Goal: Task Accomplishment & Management: Use online tool/utility

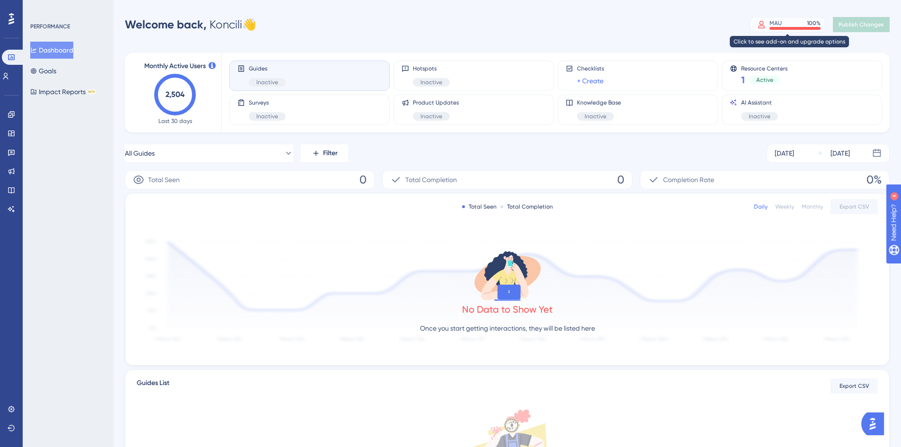
click at [787, 22] on div "MAU 100 %" at bounding box center [794, 23] width 51 height 8
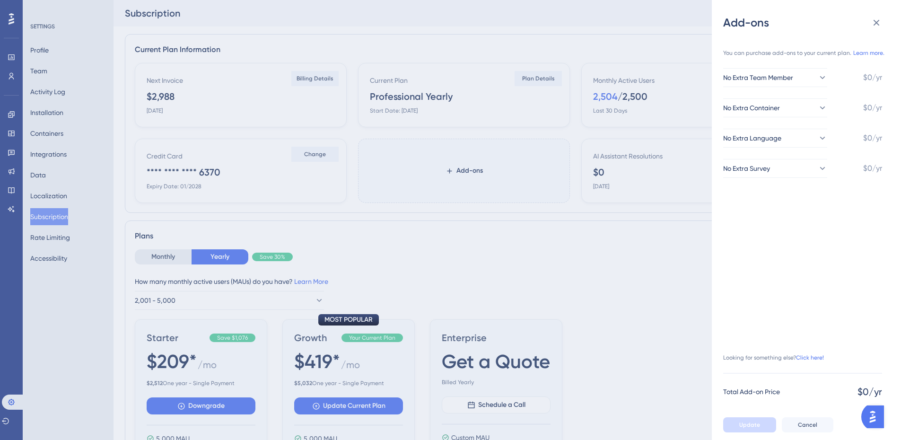
click at [562, 251] on div "Add-ons You can purchase add-ons to your current plan. Learn more. No Extra Tea…" at bounding box center [450, 220] width 901 height 440
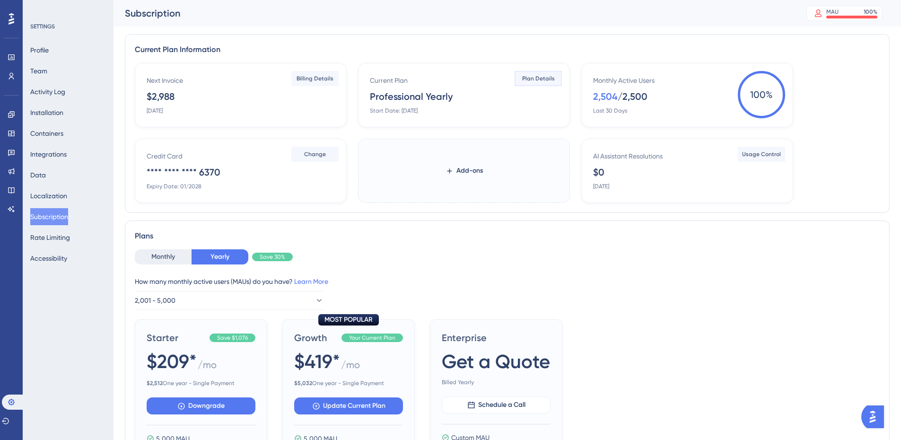
click at [549, 78] on span "Plan Details" at bounding box center [538, 79] width 33 height 8
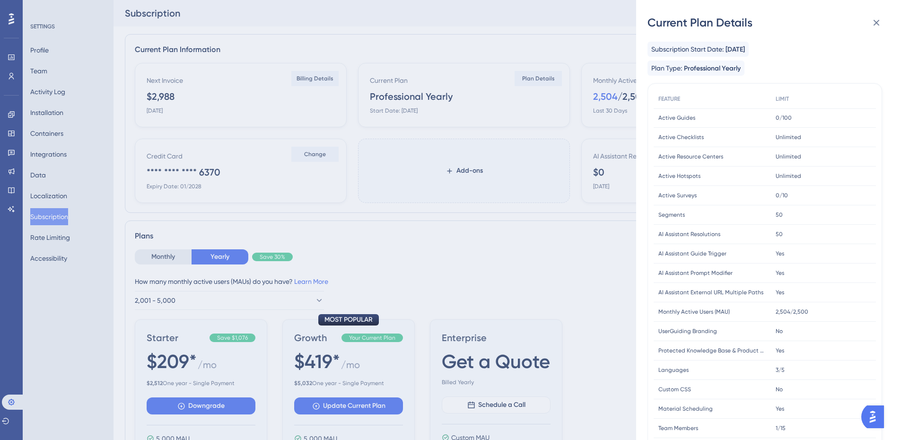
click at [575, 225] on div "Current Plan Details Subscription Start Date: [DATE] Plan Type: Professional Ye…" at bounding box center [450, 220] width 901 height 440
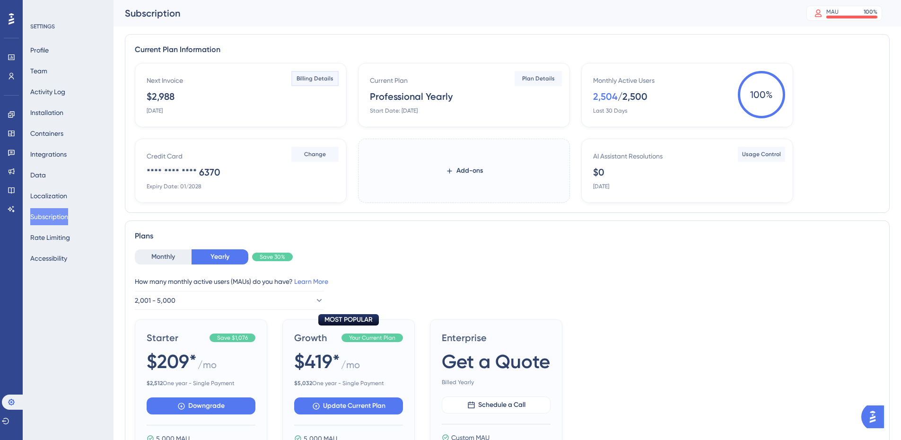
click at [327, 79] on span "Billing Details" at bounding box center [314, 79] width 37 height 8
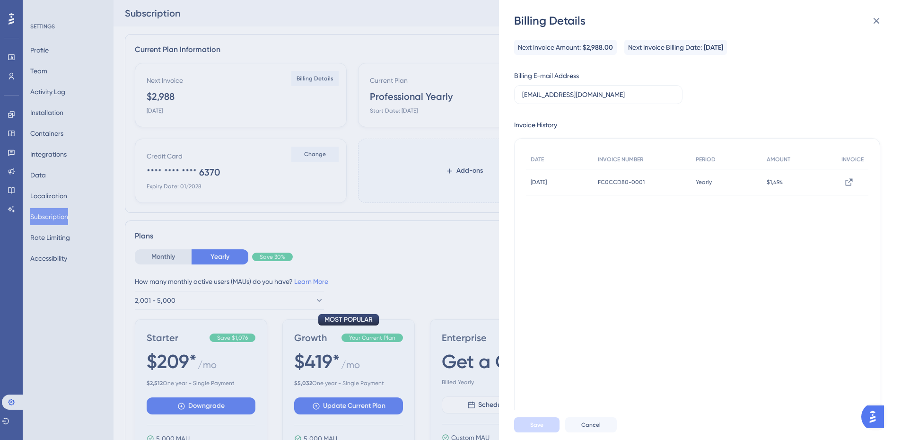
click at [437, 46] on div "Billing Details Next Invoice Amount: $2,988.00 Next Invoice Billing Date: [DATE…" at bounding box center [450, 220] width 901 height 440
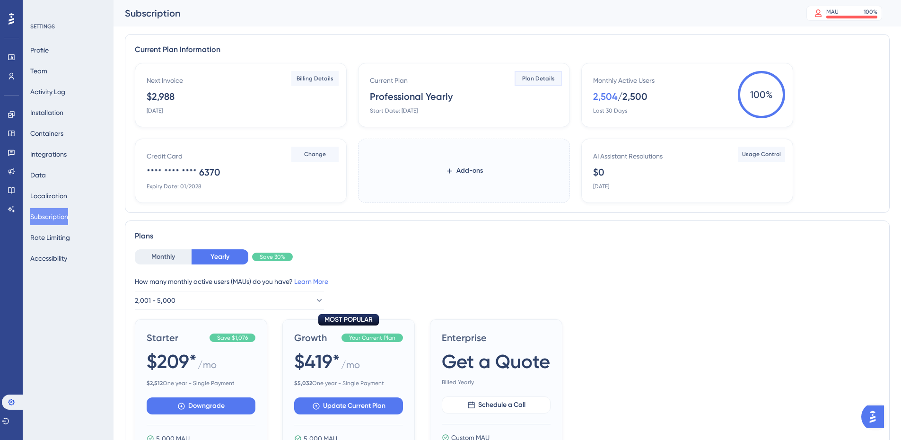
click at [534, 77] on span "Plan Details" at bounding box center [538, 79] width 33 height 8
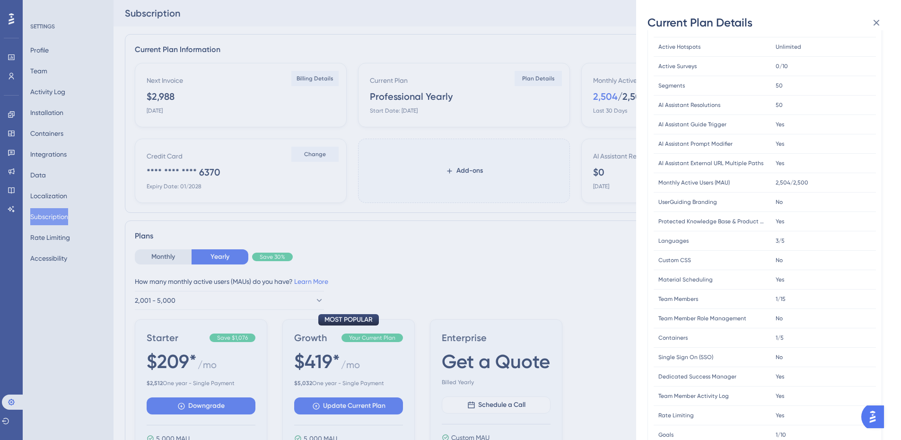
scroll to position [164, 0]
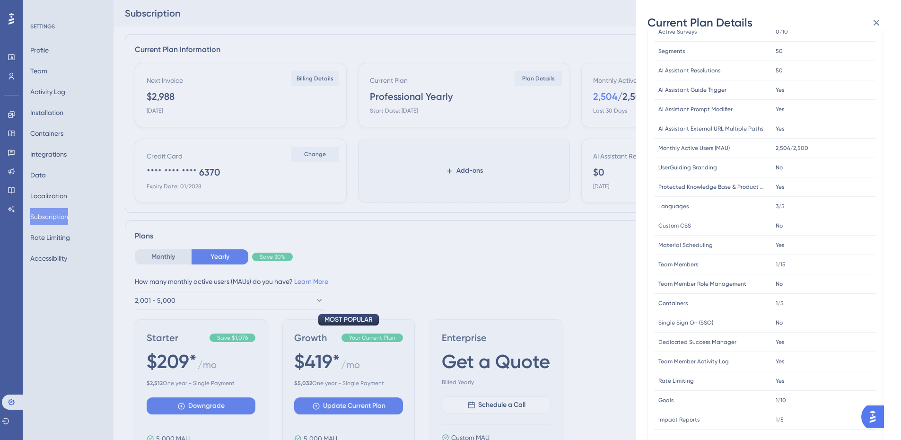
click at [438, 257] on div "Current Plan Details Subscription Start Date: [DATE] Plan Type: Professional Ye…" at bounding box center [450, 220] width 901 height 440
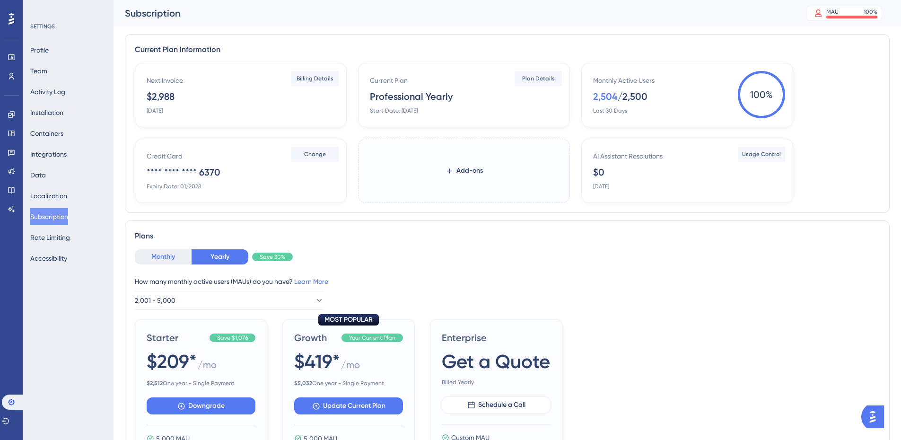
click at [165, 255] on button "Monthly" at bounding box center [163, 256] width 57 height 15
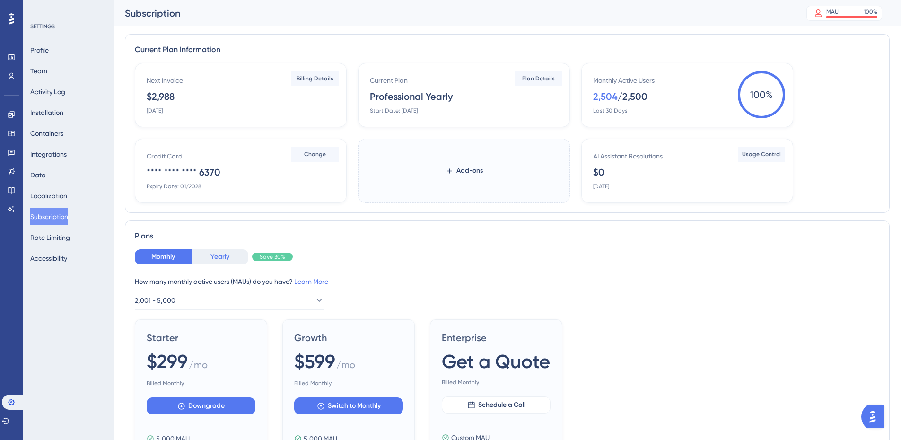
click at [210, 255] on button "Yearly" at bounding box center [219, 256] width 57 height 15
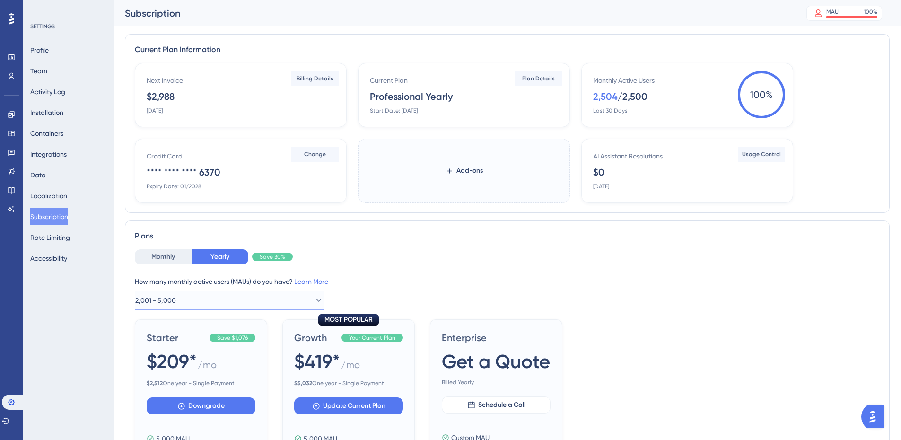
click at [205, 298] on button "2,001 - 5,000" at bounding box center [229, 300] width 189 height 19
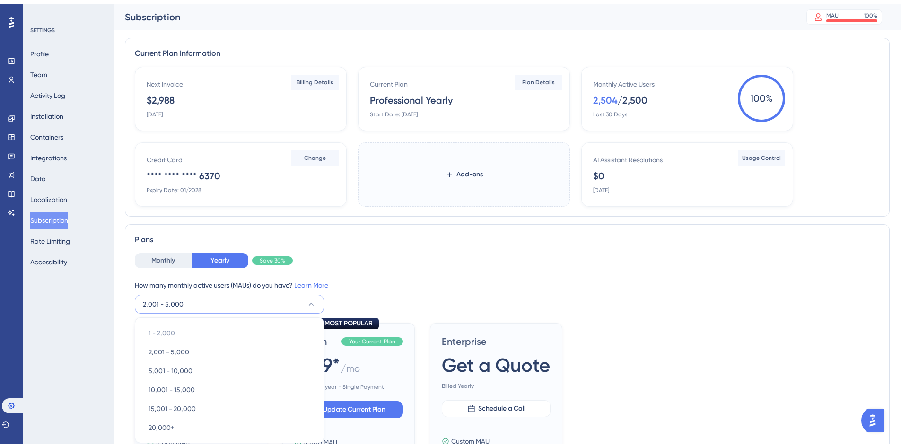
scroll to position [156, 0]
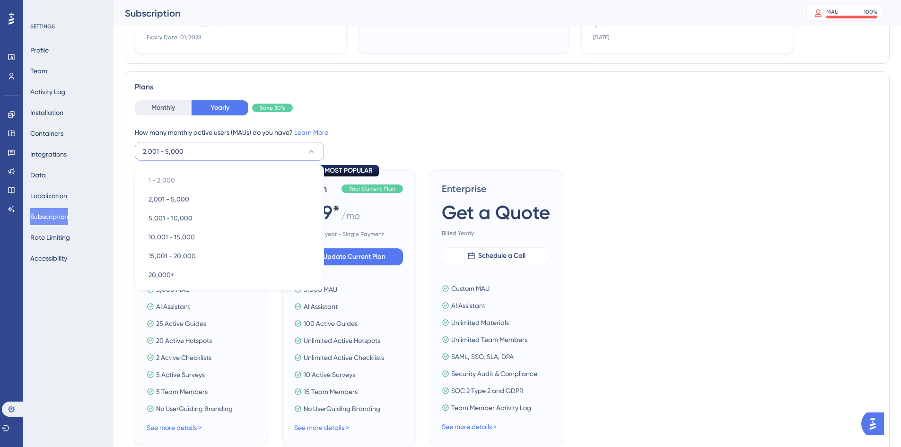
click at [471, 115] on div "Monthly Yearly Save 30% How many monthly active users ([PERSON_NAME]) do you ha…" at bounding box center [507, 130] width 745 height 61
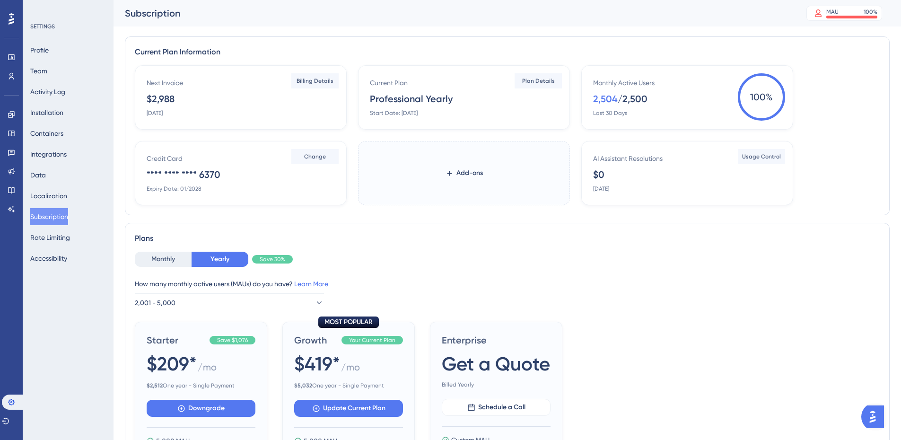
scroll to position [0, 0]
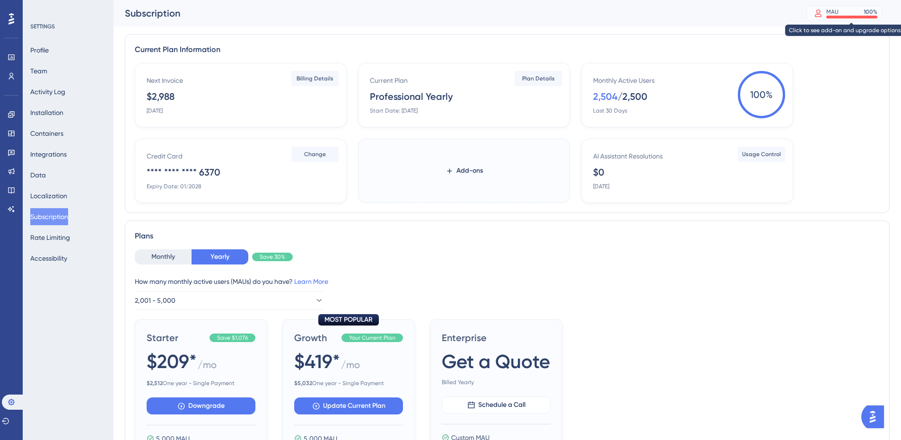
click at [838, 14] on div "MAU" at bounding box center [832, 12] width 12 height 8
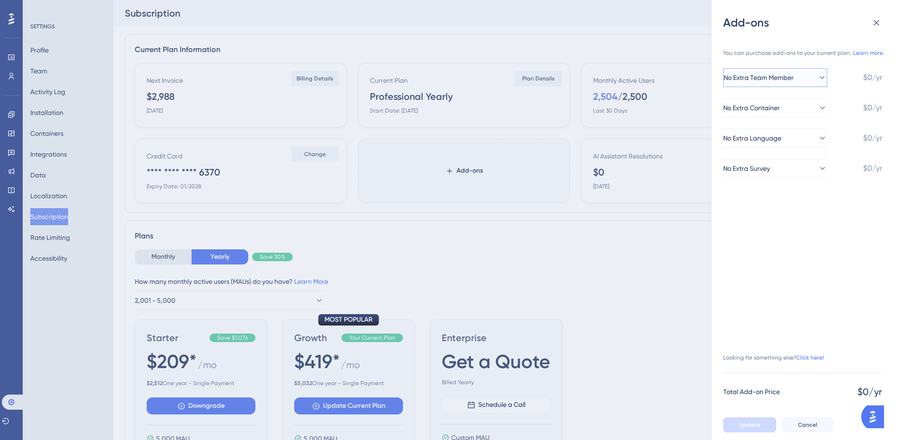
click at [817, 75] on icon at bounding box center [821, 77] width 9 height 9
click at [811, 75] on icon at bounding box center [813, 77] width 9 height 9
click at [881, 25] on icon at bounding box center [875, 22] width 11 height 11
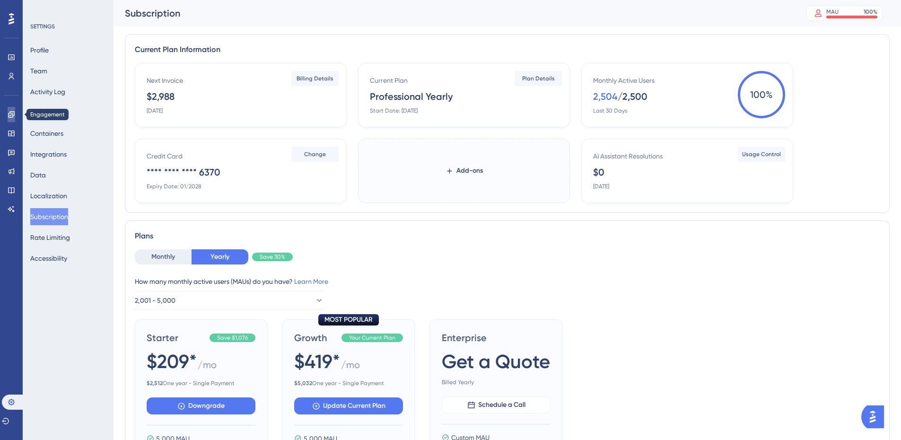
click at [11, 116] on icon at bounding box center [12, 115] width 8 height 8
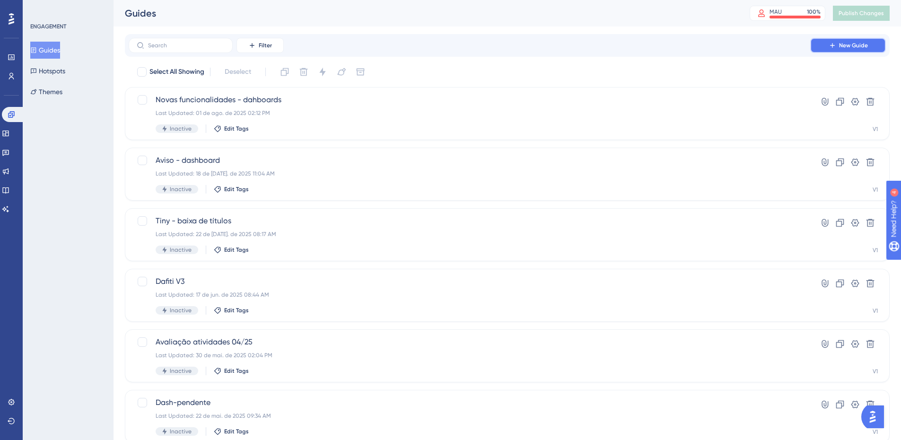
click at [877, 41] on button "New Guide" at bounding box center [848, 45] width 76 height 15
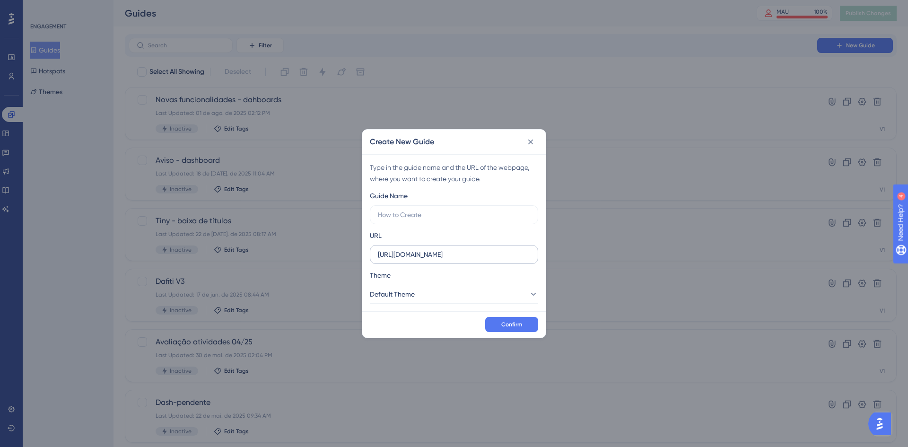
click at [452, 261] on label "[URL][DOMAIN_NAME]" at bounding box center [454, 254] width 168 height 19
click at [452, 260] on input "[URL][DOMAIN_NAME]" at bounding box center [454, 254] width 152 height 10
click at [467, 226] on div "Guide Name URL [URL][DOMAIN_NAME] Theme Default Theme" at bounding box center [454, 246] width 168 height 113
click at [534, 147] on button at bounding box center [530, 141] width 15 height 15
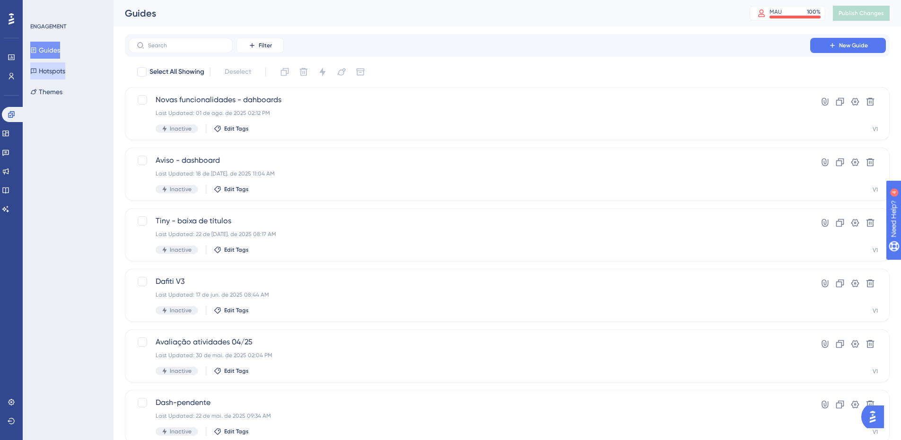
click at [61, 70] on button "Hotspots" at bounding box center [47, 70] width 35 height 17
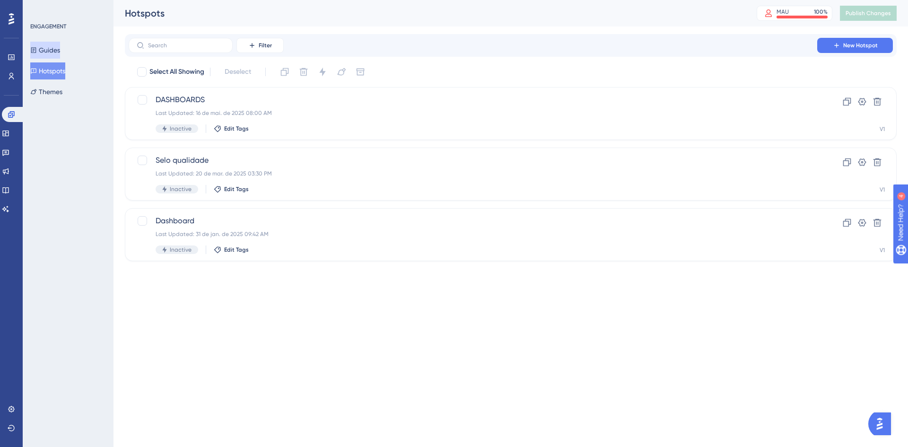
click at [57, 47] on button "Guides" at bounding box center [45, 50] width 30 height 17
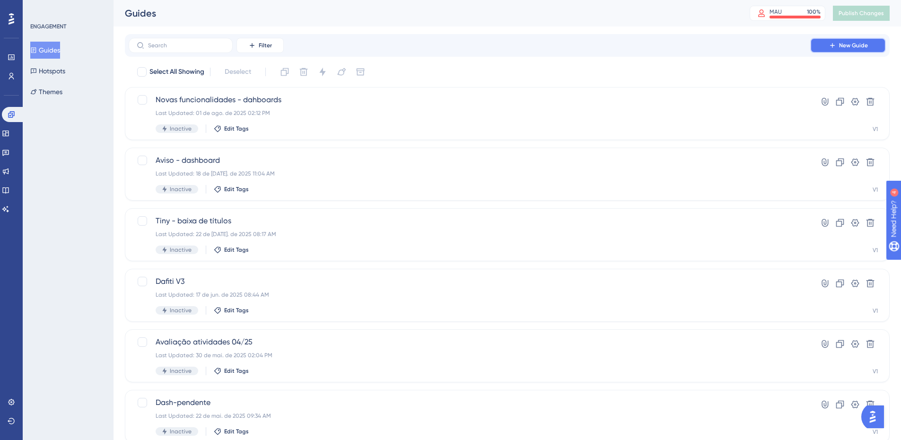
click at [868, 48] on button "New Guide" at bounding box center [848, 45] width 76 height 15
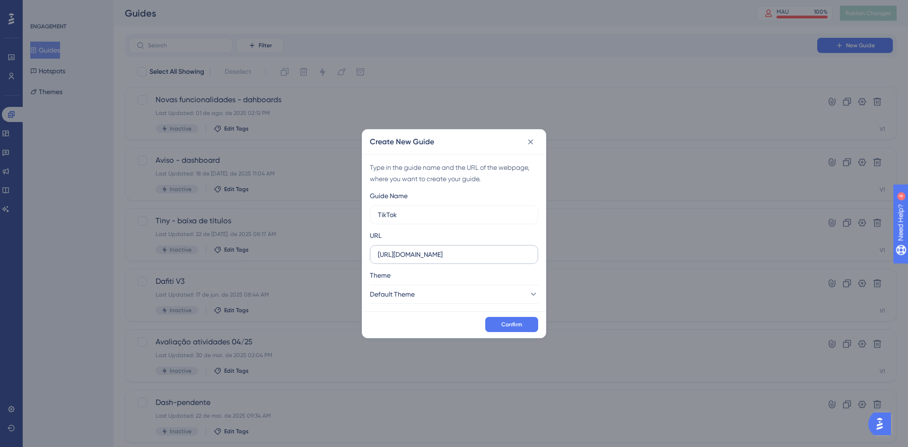
type input "TikTok"
drag, startPoint x: 469, startPoint y: 252, endPoint x: 403, endPoint y: 252, distance: 66.2
click at [403, 252] on input "[URL][DOMAIN_NAME]" at bounding box center [454, 254] width 152 height 10
type input "[URL][DOMAIN_NAME]"
click at [437, 288] on button "Default Theme" at bounding box center [454, 294] width 168 height 19
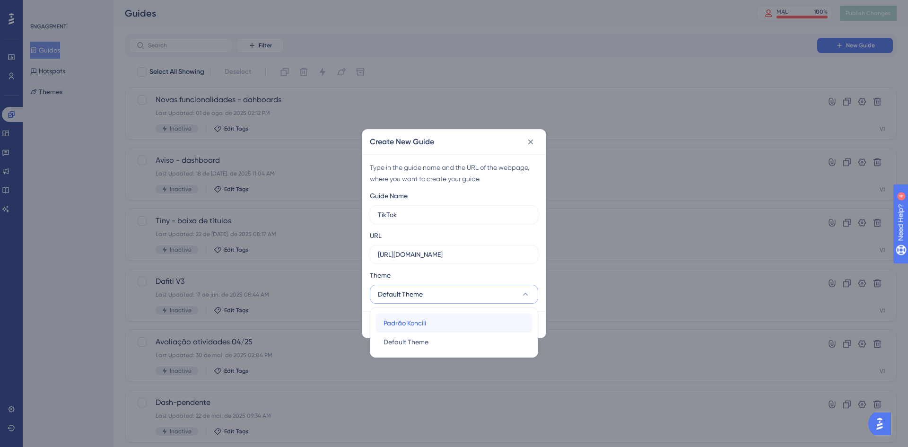
click at [433, 324] on div "Padrão Koncili Padrão Koncili" at bounding box center [453, 322] width 141 height 19
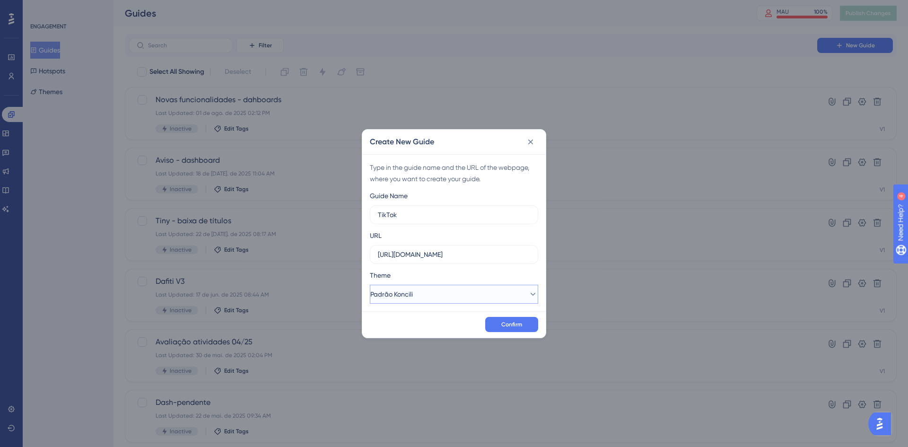
click at [443, 289] on button "Padrão Koncili" at bounding box center [454, 294] width 168 height 19
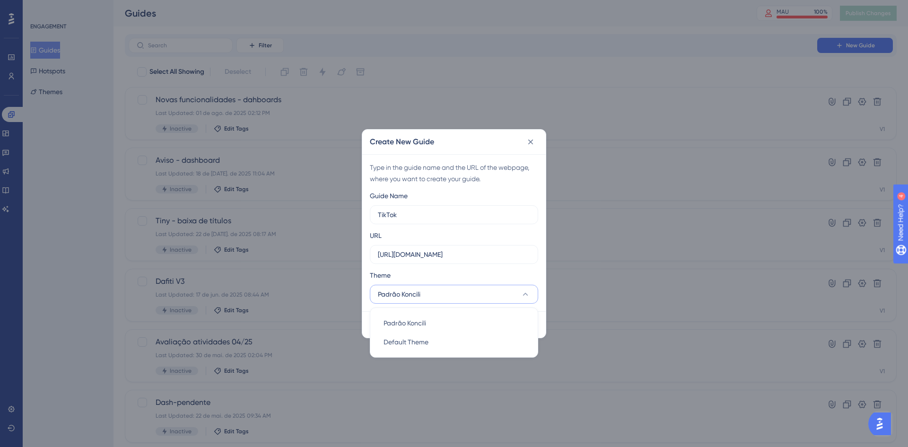
click at [479, 275] on div "Theme" at bounding box center [454, 276] width 168 height 15
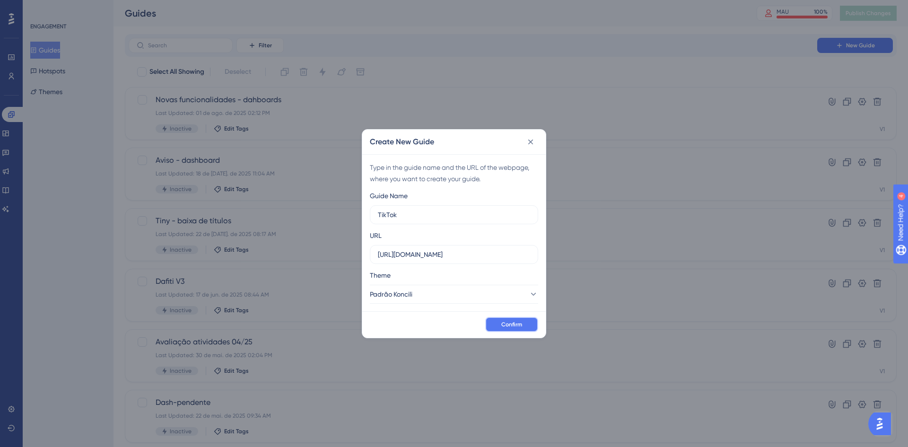
click at [519, 321] on span "Confirm" at bounding box center [511, 325] width 21 height 8
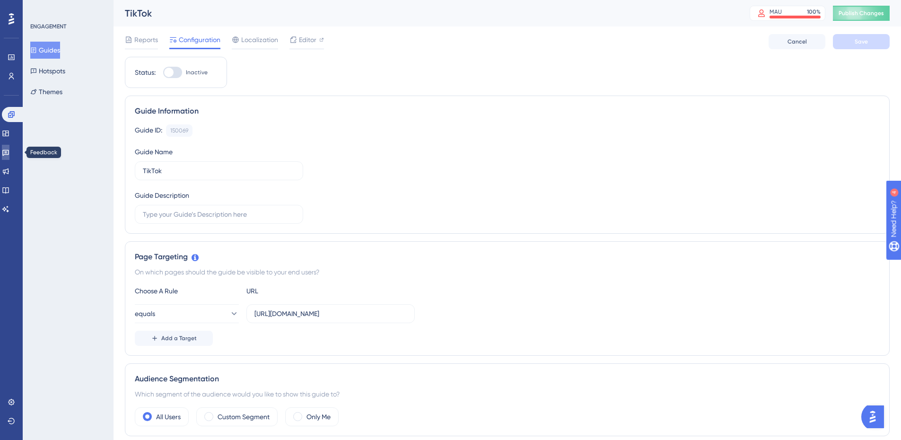
click at [9, 147] on link at bounding box center [6, 152] width 8 height 15
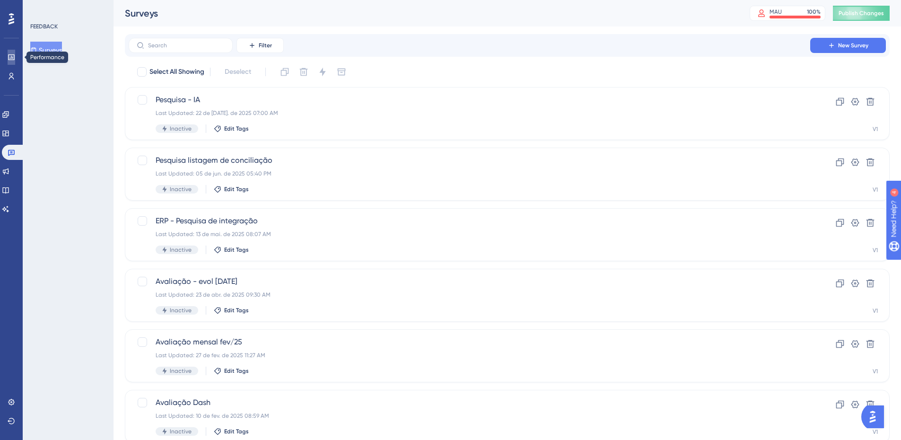
click at [13, 54] on icon at bounding box center [12, 57] width 8 height 8
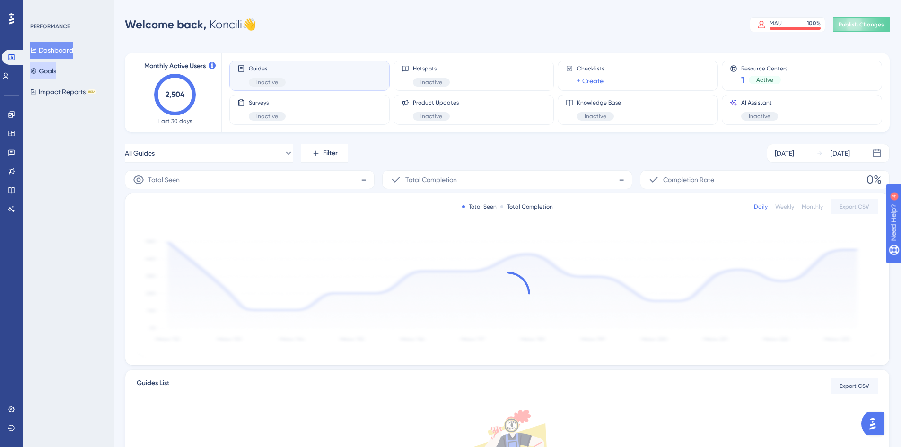
click at [56, 71] on button "Goals" at bounding box center [43, 70] width 26 height 17
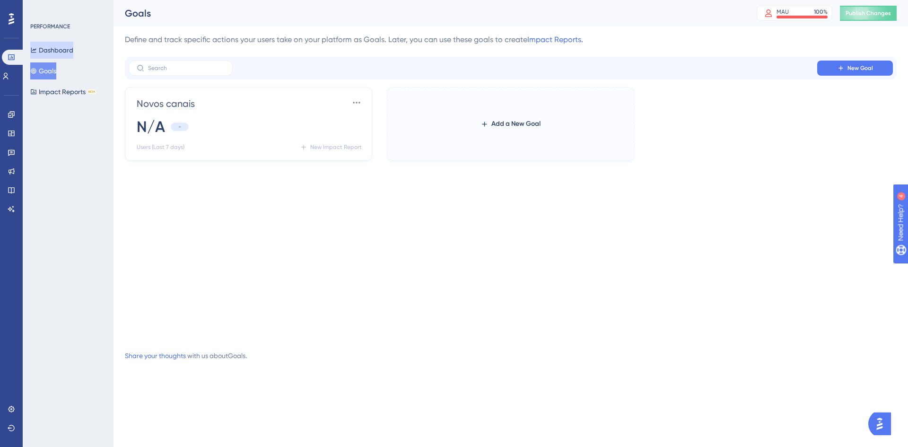
click at [64, 50] on button "Dashboard" at bounding box center [51, 50] width 43 height 17
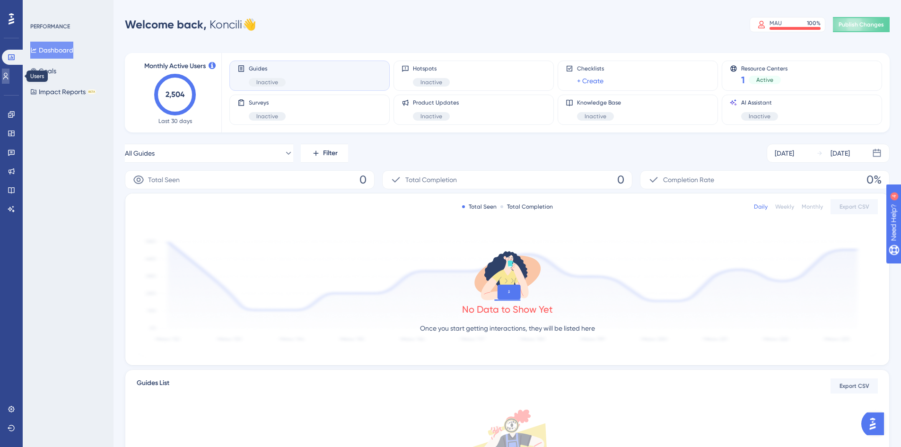
click at [9, 78] on icon at bounding box center [6, 76] width 8 height 8
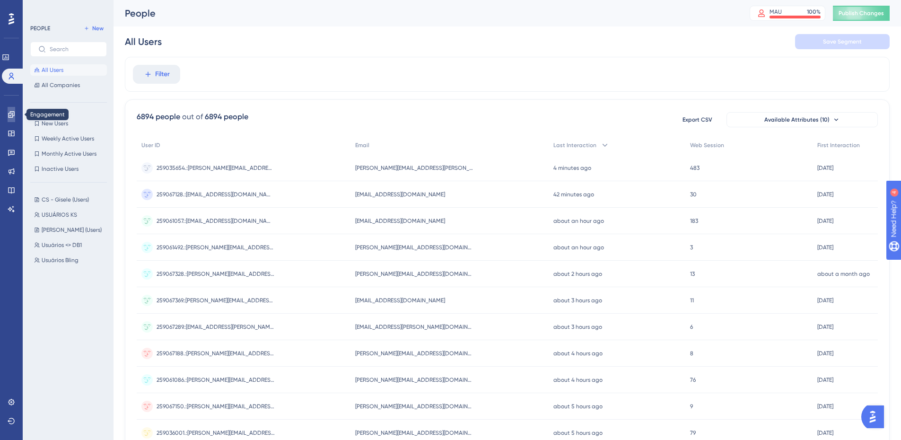
click at [14, 110] on link at bounding box center [12, 114] width 8 height 15
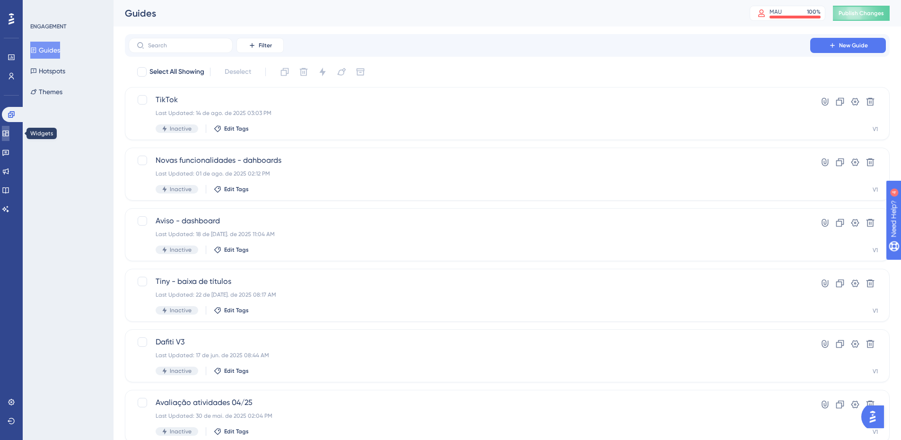
click at [9, 135] on icon at bounding box center [6, 134] width 8 height 8
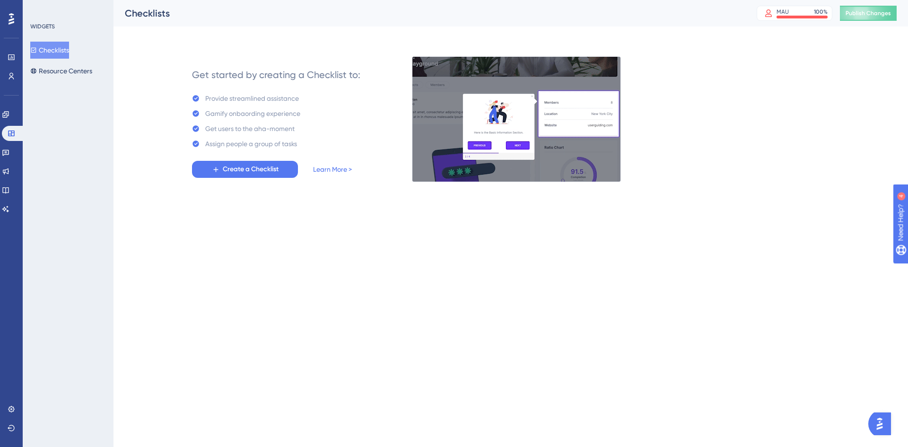
click at [97, 62] on div "Checklists Resource Centers" at bounding box center [68, 61] width 77 height 38
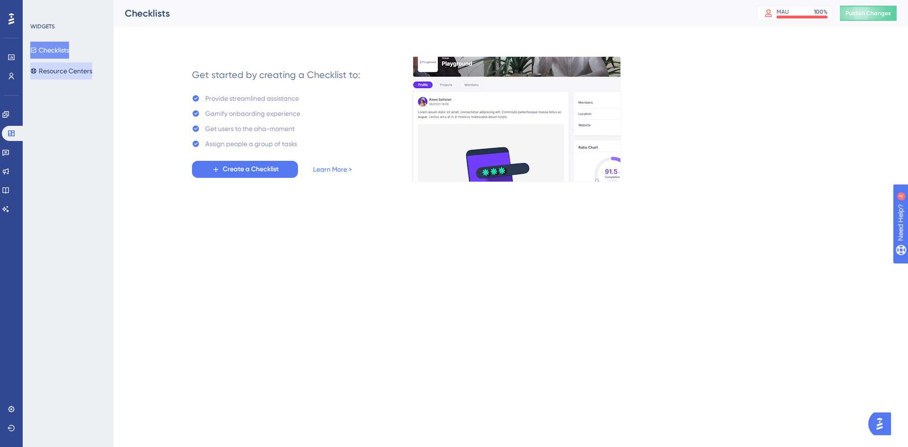
click at [81, 74] on button "Resource Centers" at bounding box center [61, 70] width 62 height 17
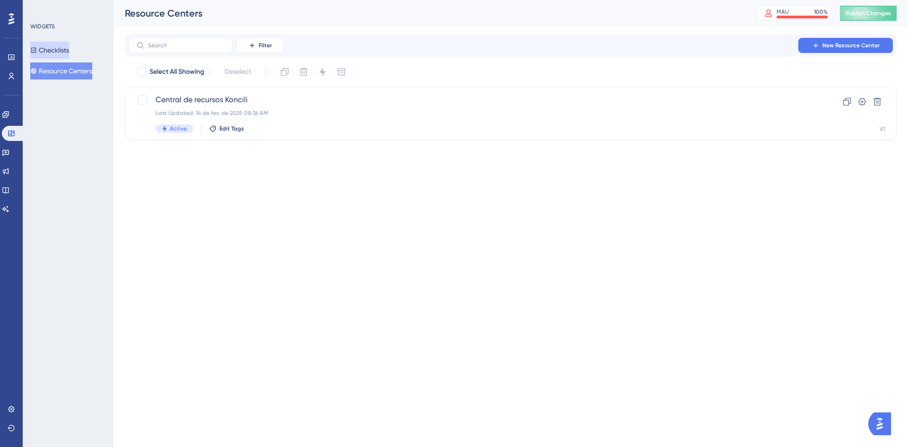
click at [63, 47] on button "Checklists" at bounding box center [49, 50] width 39 height 17
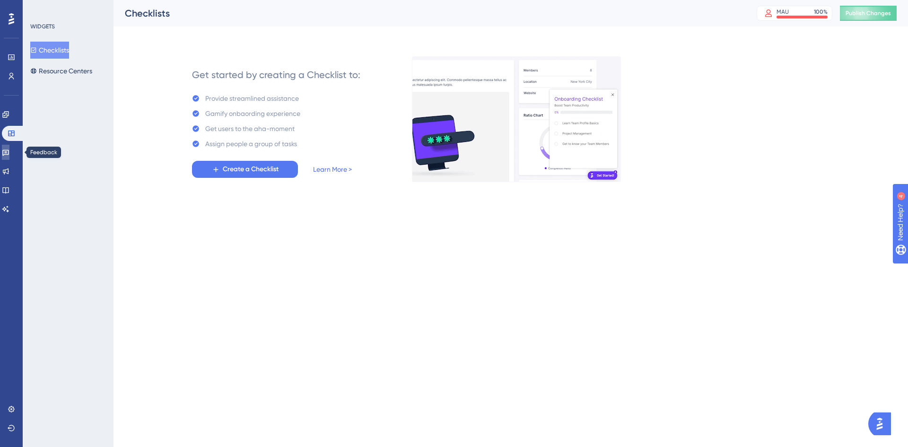
click at [9, 154] on icon at bounding box center [6, 152] width 8 height 8
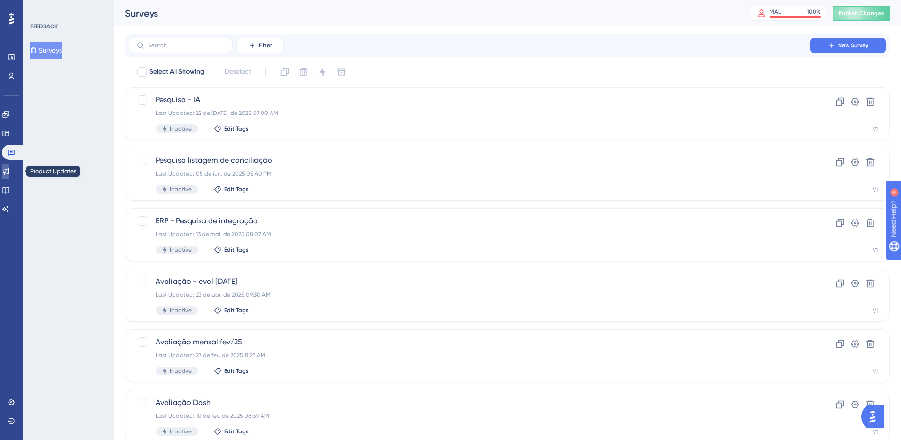
click at [6, 169] on link at bounding box center [6, 171] width 8 height 15
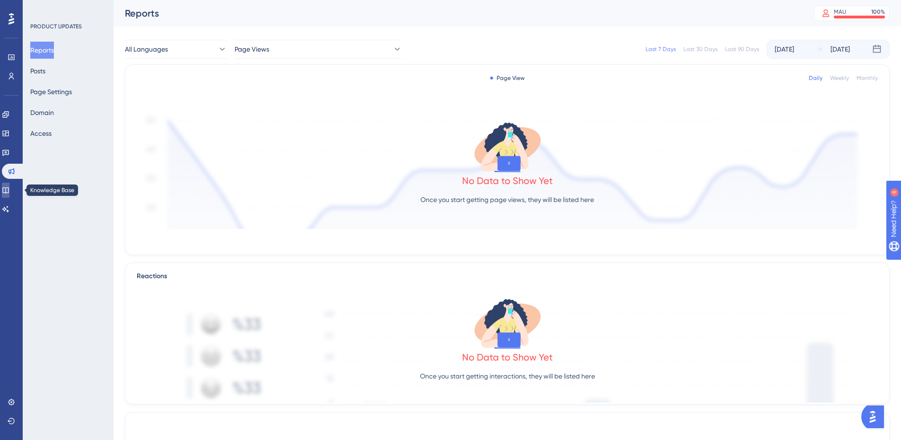
click at [7, 190] on link at bounding box center [6, 190] width 8 height 15
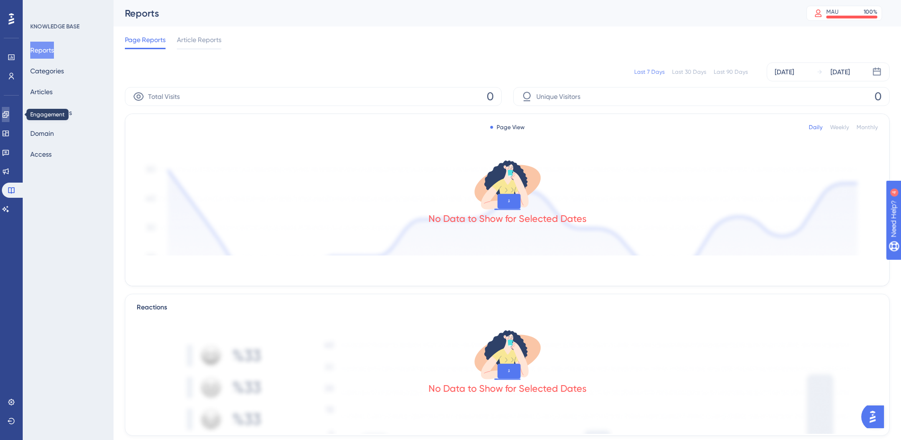
click at [9, 112] on icon at bounding box center [6, 115] width 8 height 8
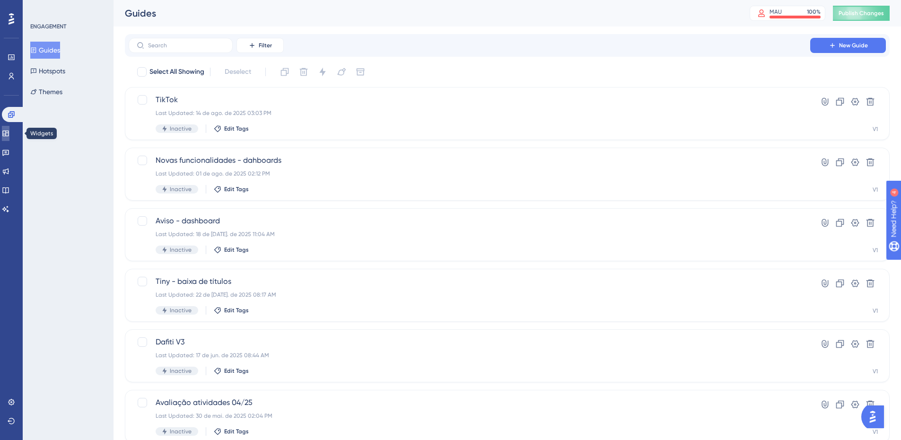
click at [9, 134] on icon at bounding box center [5, 133] width 6 height 6
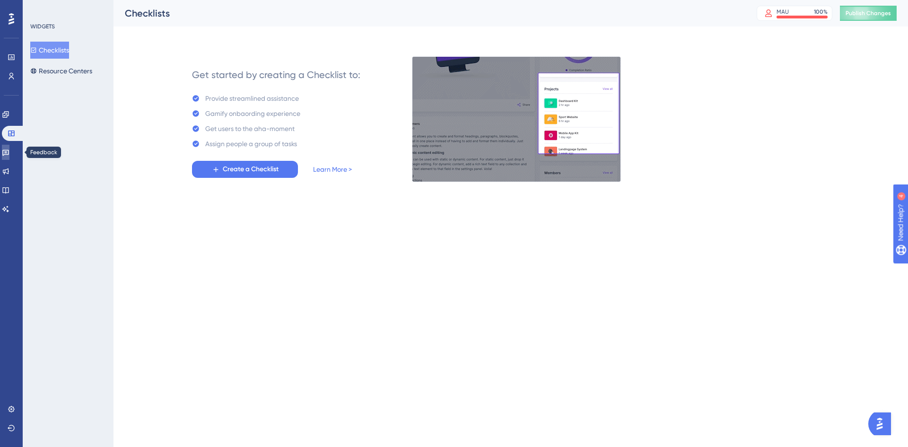
click at [4, 155] on link at bounding box center [6, 152] width 8 height 15
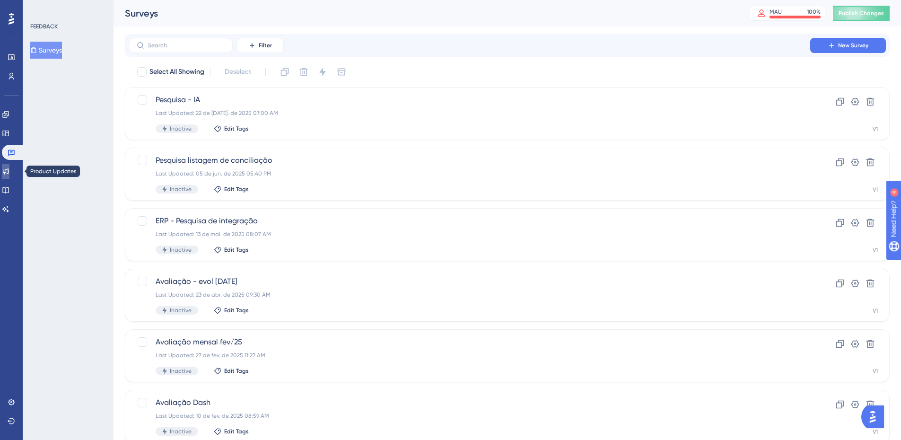
click at [9, 171] on link at bounding box center [6, 171] width 8 height 15
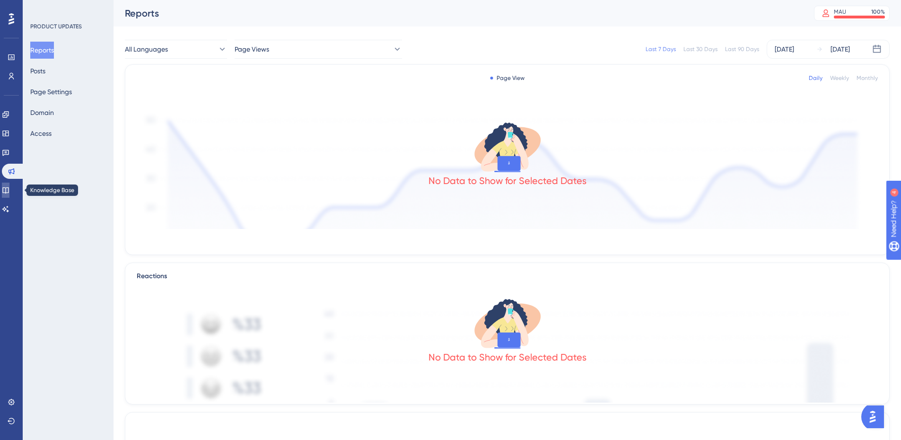
click at [9, 190] on link at bounding box center [6, 190] width 8 height 15
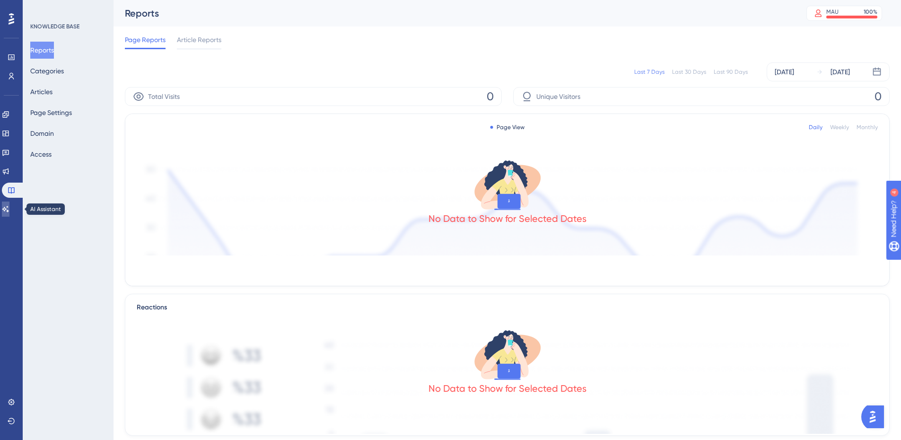
click at [9, 206] on icon at bounding box center [6, 209] width 8 height 8
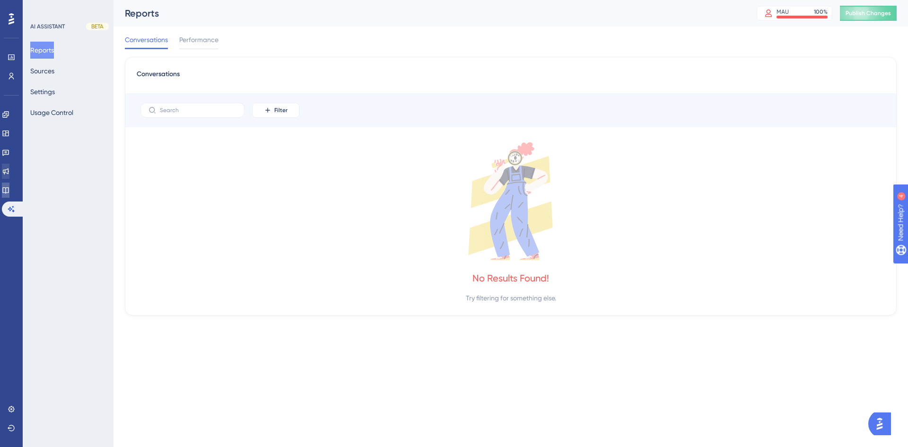
click at [7, 190] on link at bounding box center [6, 190] width 8 height 15
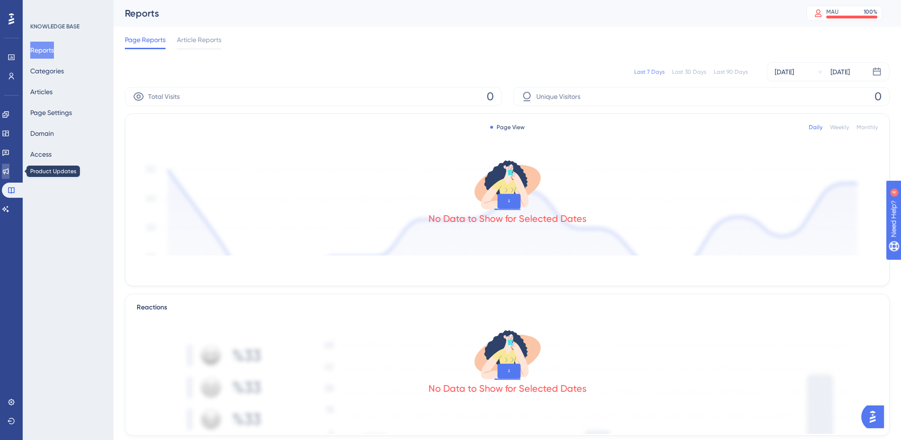
click at [9, 165] on link at bounding box center [6, 171] width 8 height 15
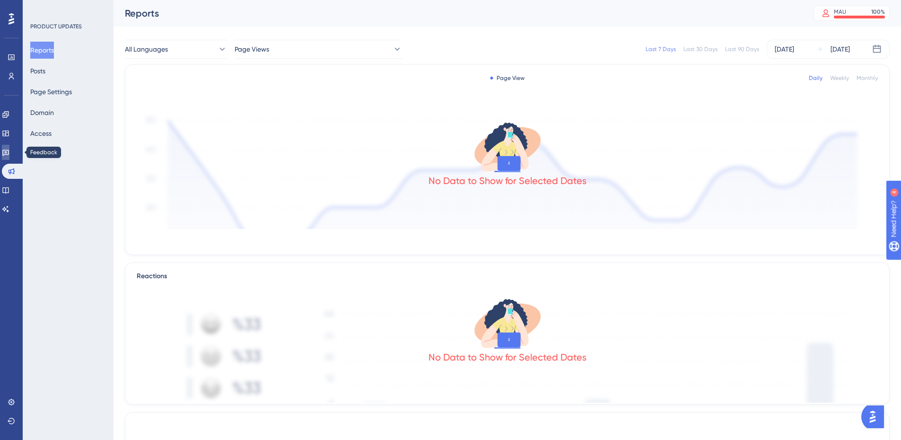
click at [9, 149] on link at bounding box center [6, 152] width 8 height 15
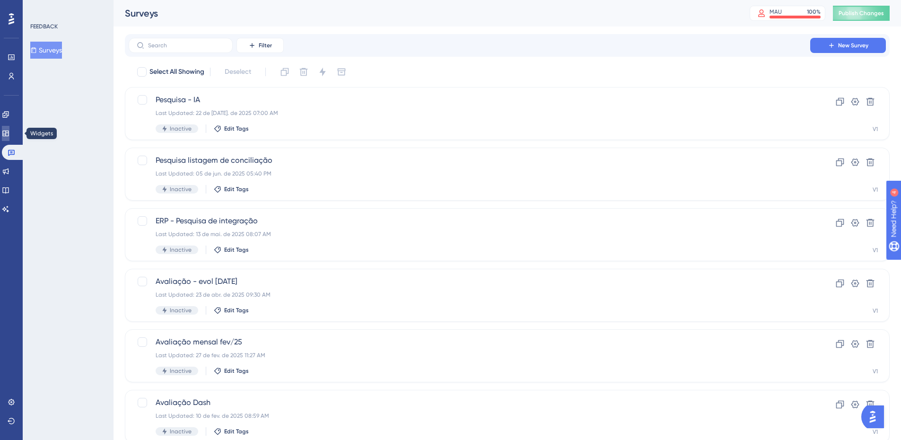
click at [9, 132] on icon at bounding box center [5, 133] width 6 height 6
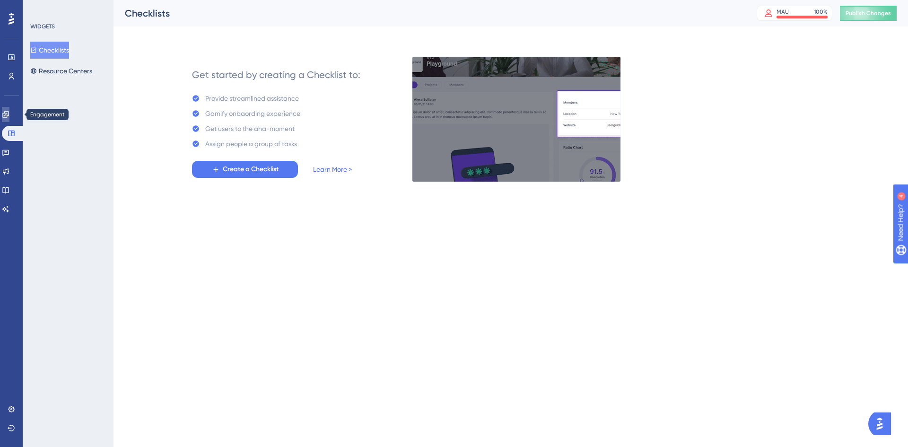
click at [9, 113] on icon at bounding box center [5, 114] width 6 height 6
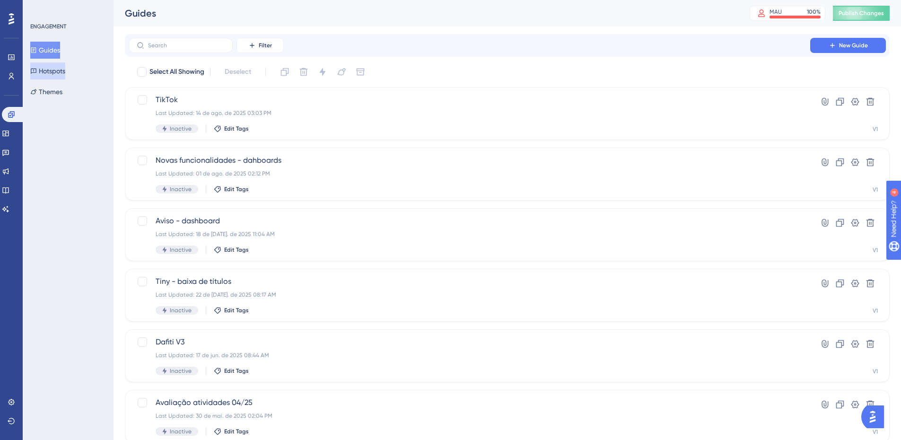
click at [62, 76] on button "Hotspots" at bounding box center [47, 70] width 35 height 17
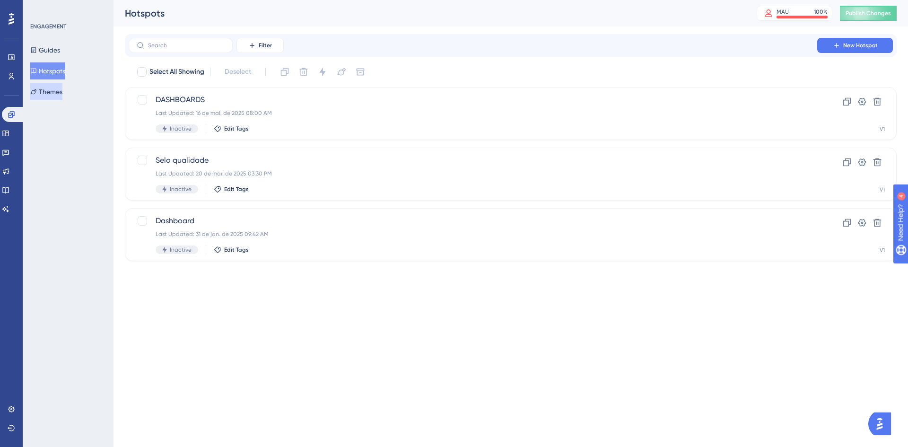
click at [58, 90] on button "Themes" at bounding box center [46, 91] width 32 height 17
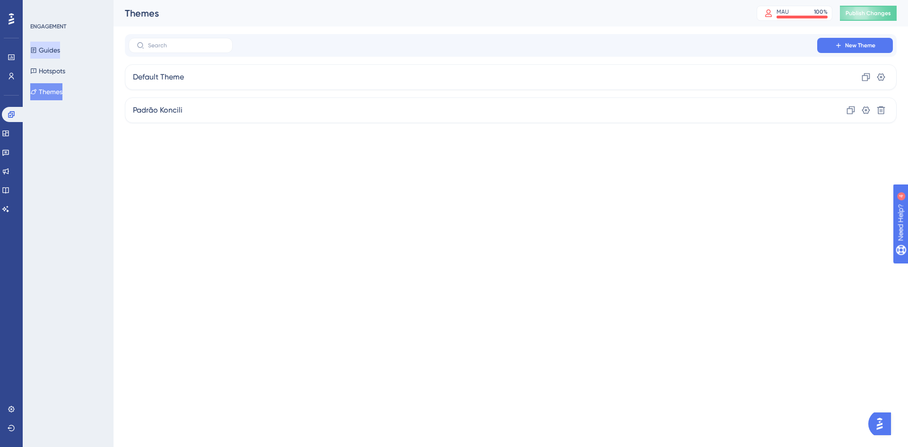
click at [60, 54] on button "Guides" at bounding box center [45, 50] width 30 height 17
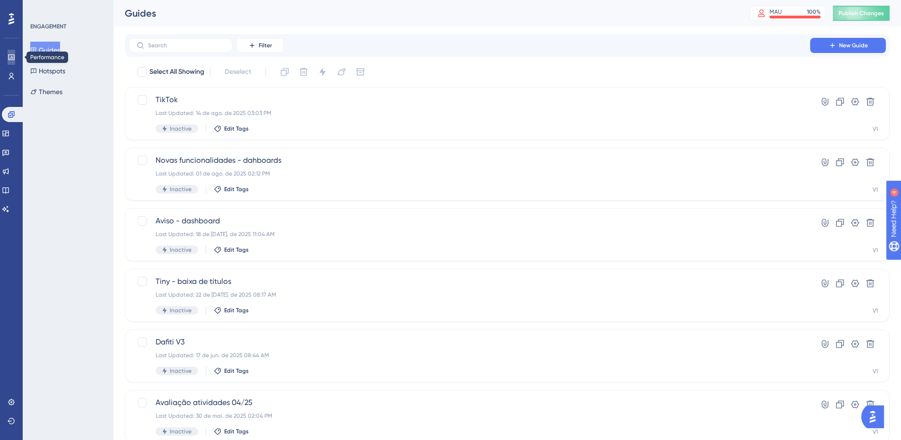
click at [9, 60] on icon at bounding box center [11, 57] width 6 height 6
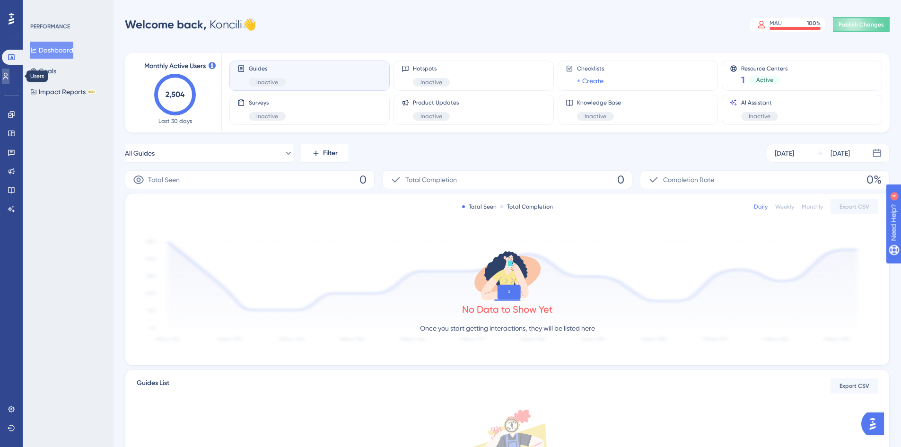
click at [9, 73] on icon at bounding box center [5, 76] width 5 height 7
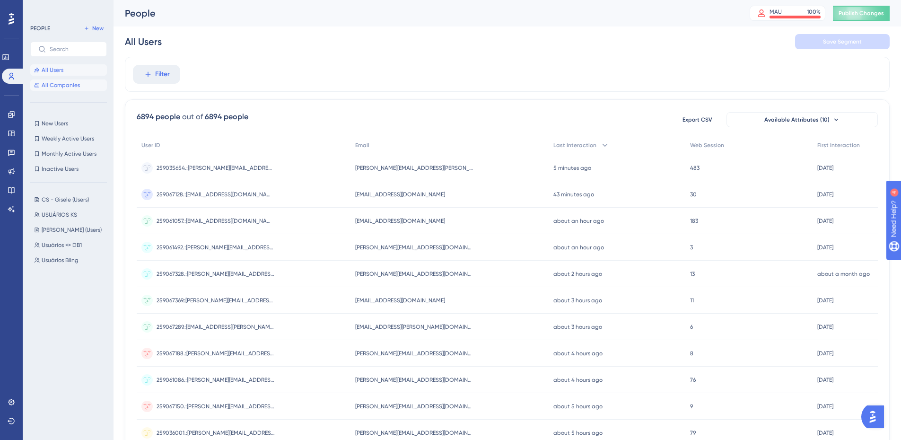
click at [77, 81] on span "All Companies" at bounding box center [61, 85] width 38 height 8
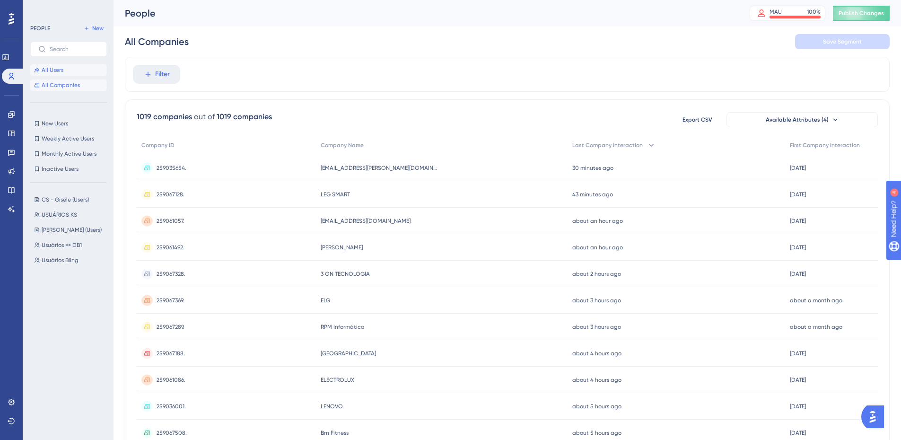
click at [72, 67] on button "All Users" at bounding box center [68, 69] width 77 height 11
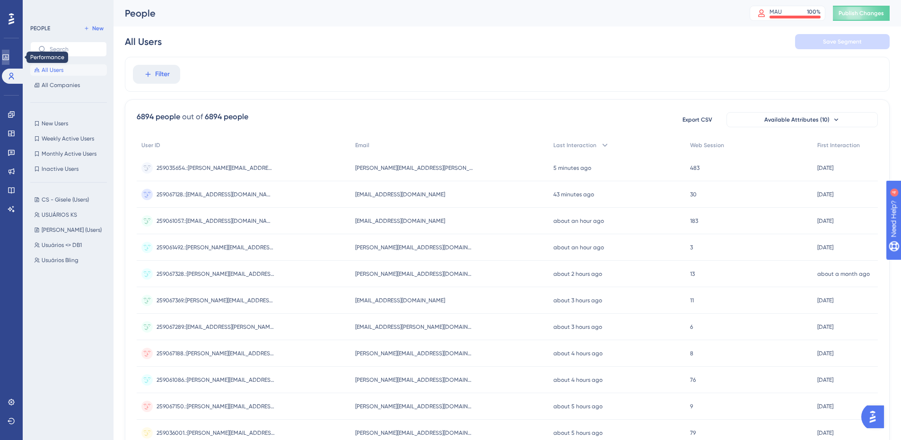
click at [9, 57] on icon at bounding box center [5, 57] width 6 height 6
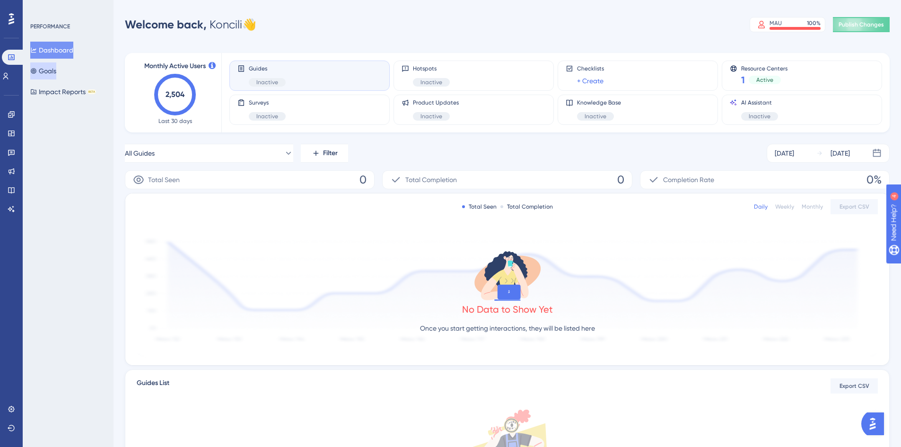
click at [56, 70] on button "Goals" at bounding box center [43, 70] width 26 height 17
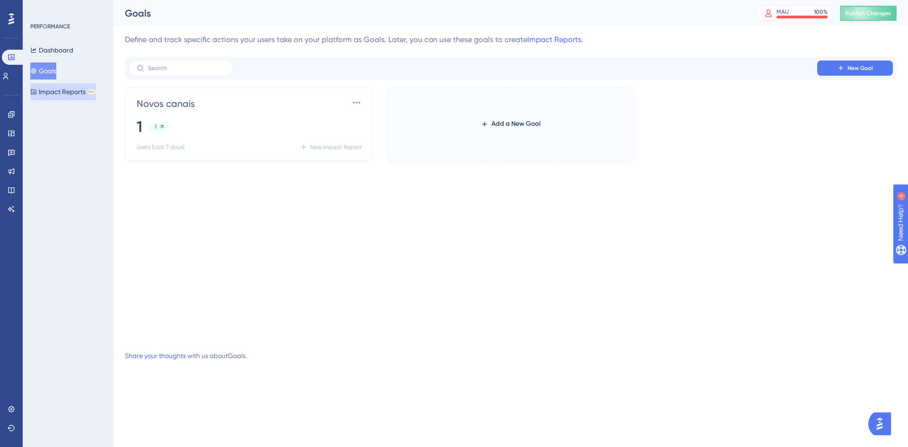
click at [51, 94] on button "Impact Reports BETA" at bounding box center [63, 91] width 66 height 17
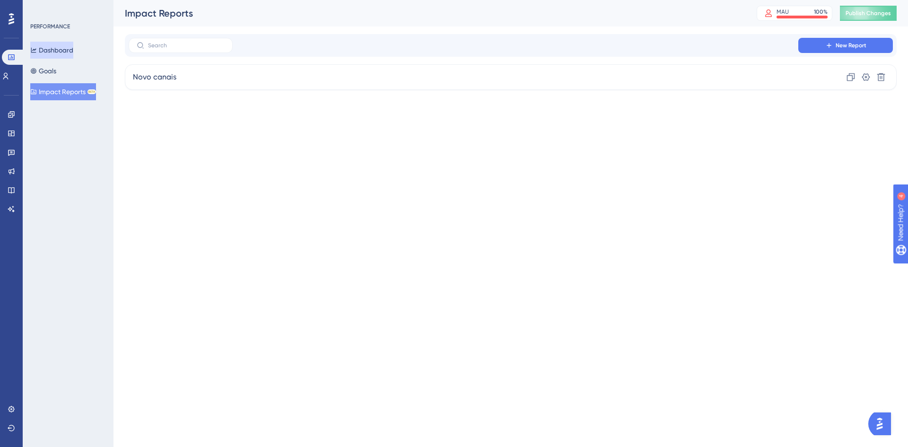
click at [59, 45] on button "Dashboard" at bounding box center [51, 50] width 43 height 17
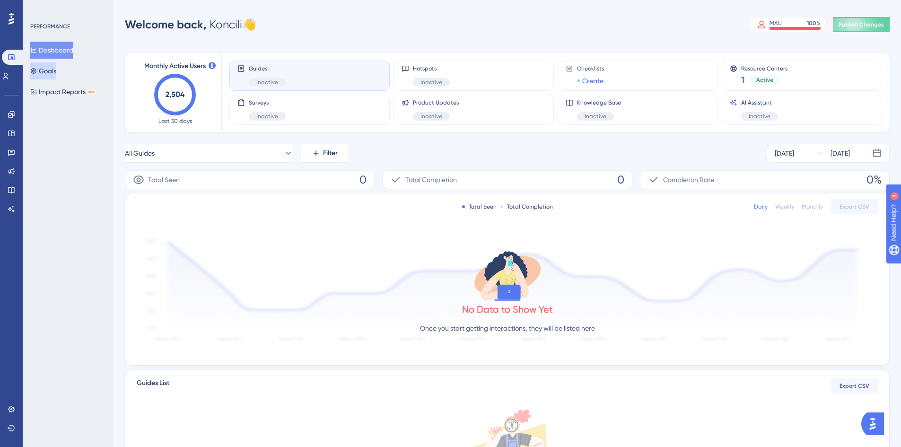
click at [47, 72] on button "Goals" at bounding box center [43, 70] width 26 height 17
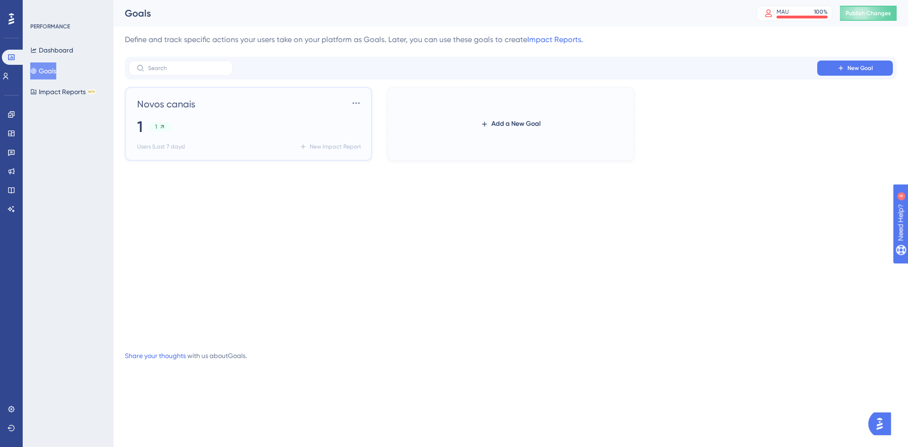
click at [177, 106] on span "Novos canais" at bounding box center [166, 103] width 58 height 13
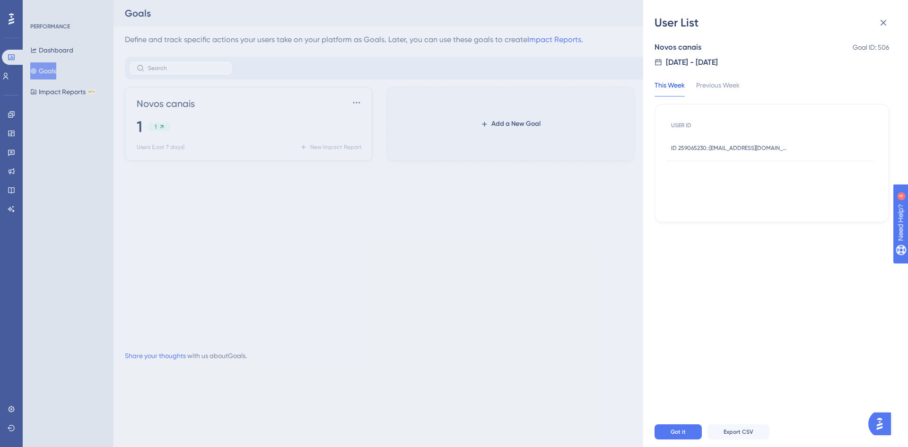
click at [430, 58] on div "User List Novos canais Goal ID: 506 [DATE] - [DATE] This Week Previous Week USE…" at bounding box center [454, 223] width 908 height 447
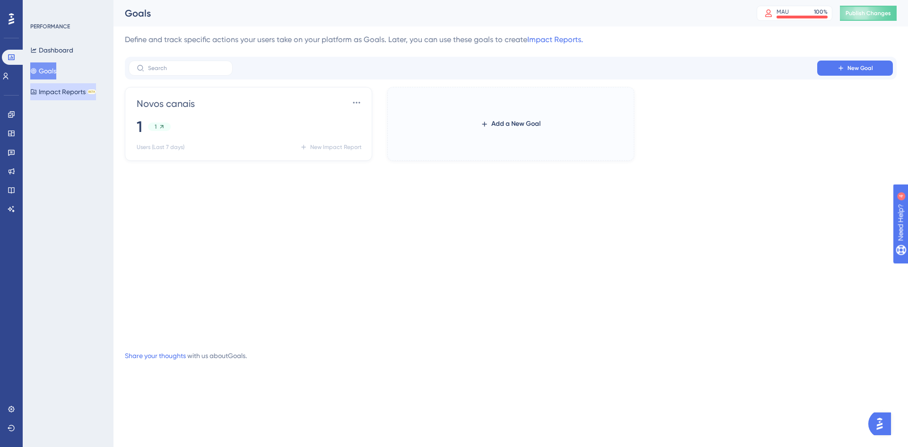
click at [57, 98] on button "Impact Reports BETA" at bounding box center [63, 91] width 66 height 17
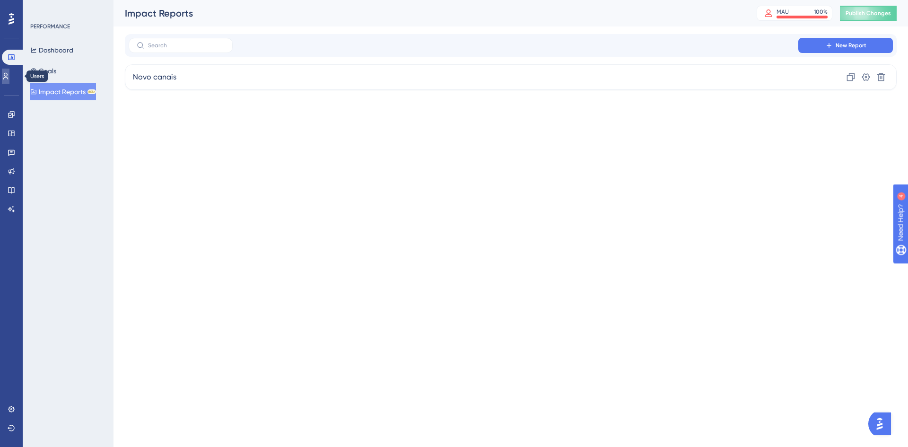
click at [9, 79] on link at bounding box center [6, 76] width 8 height 15
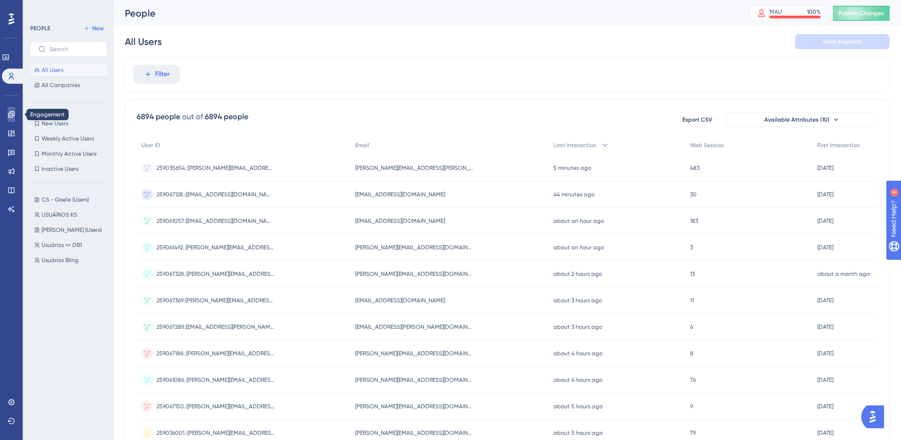
click at [8, 115] on icon at bounding box center [12, 115] width 8 height 8
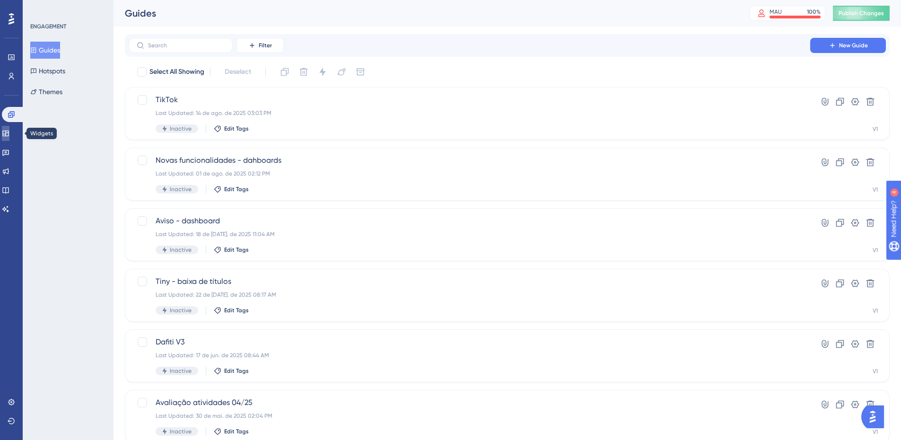
click at [8, 134] on icon at bounding box center [6, 134] width 8 height 8
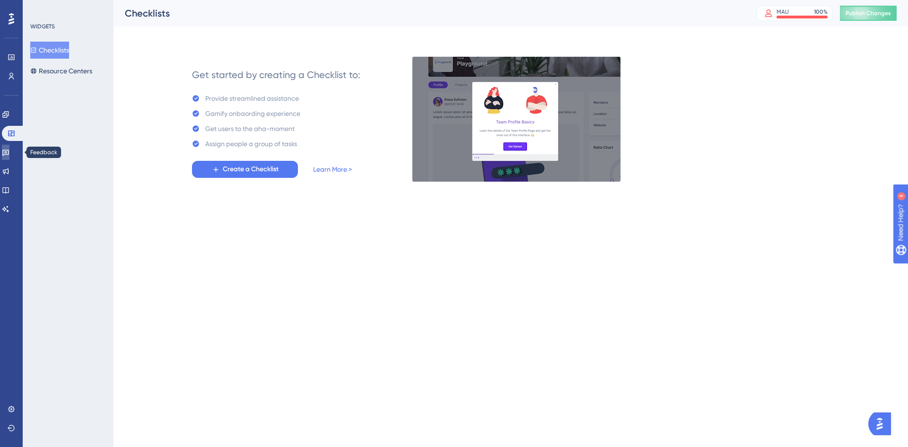
click at [9, 156] on link at bounding box center [6, 152] width 8 height 15
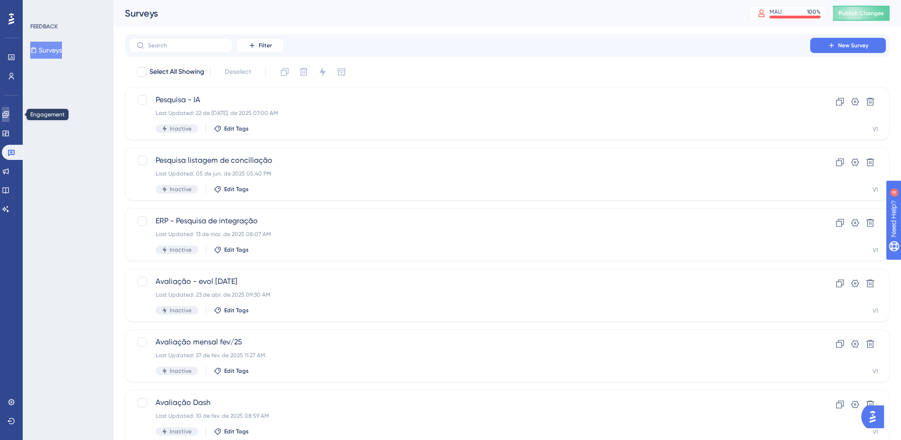
click at [9, 113] on icon at bounding box center [6, 115] width 8 height 8
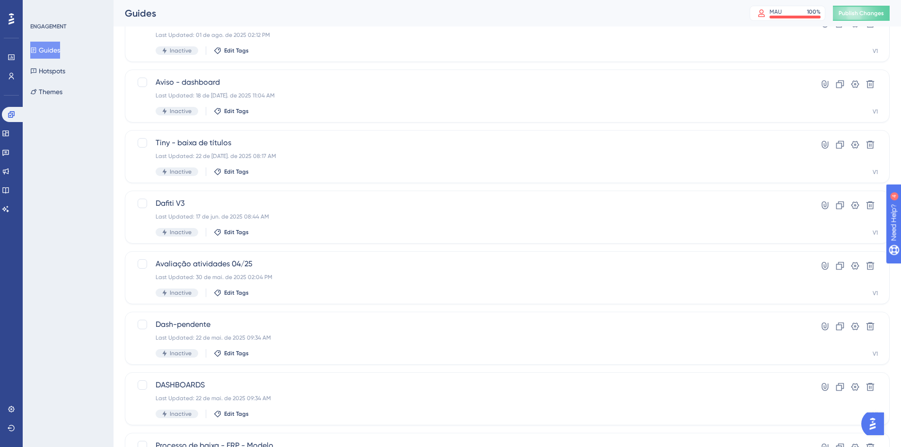
scroll to position [287, 0]
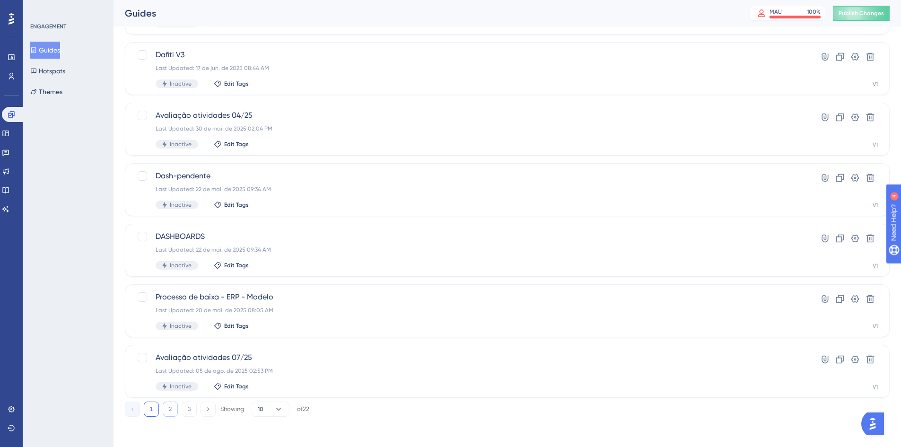
click at [174, 405] on button "2" at bounding box center [170, 408] width 15 height 15
click at [191, 406] on button "3" at bounding box center [189, 408] width 15 height 15
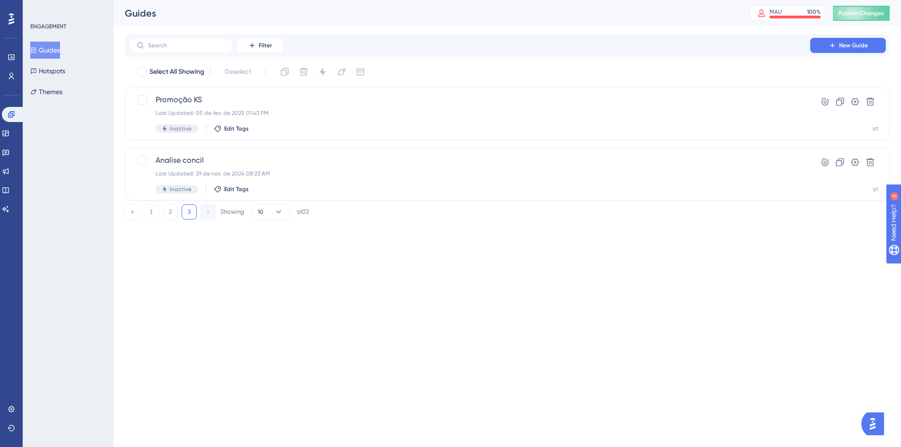
scroll to position [0, 0]
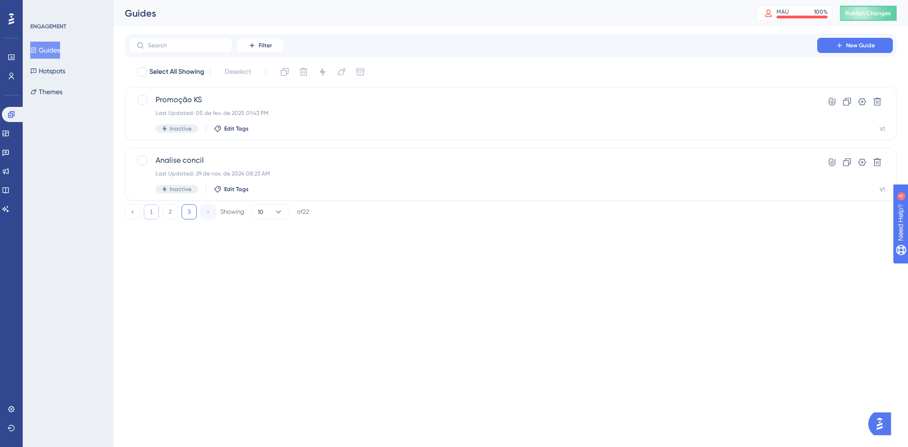
click at [152, 209] on button "1" at bounding box center [151, 211] width 15 height 15
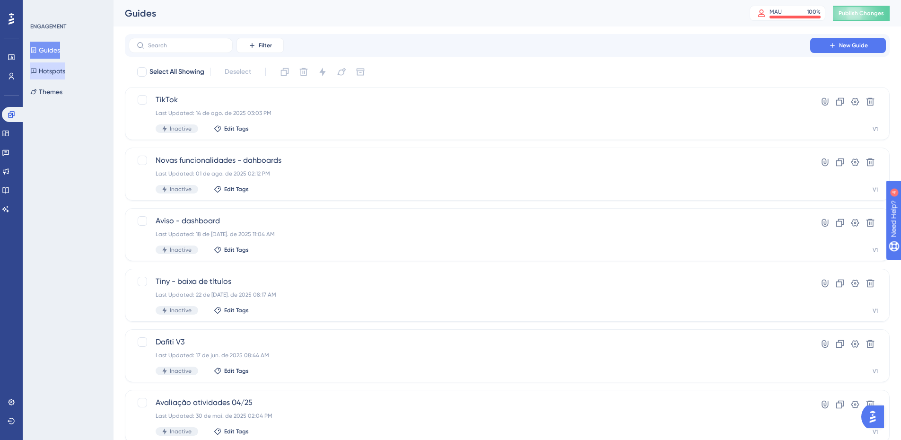
click at [51, 73] on button "Hotspots" at bounding box center [47, 70] width 35 height 17
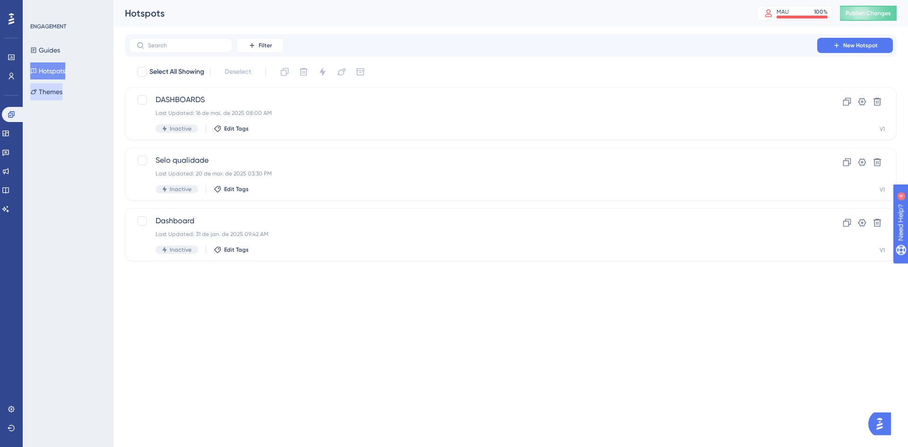
click at [57, 89] on button "Themes" at bounding box center [46, 91] width 32 height 17
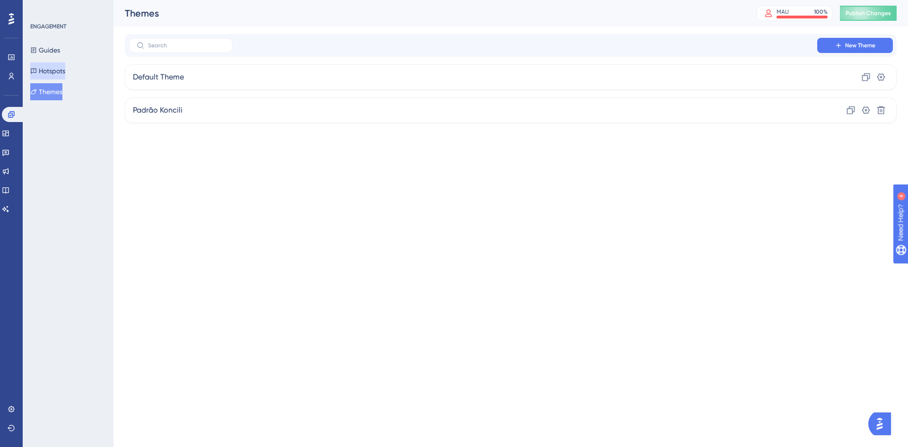
click at [63, 69] on button "Hotspots" at bounding box center [47, 70] width 35 height 17
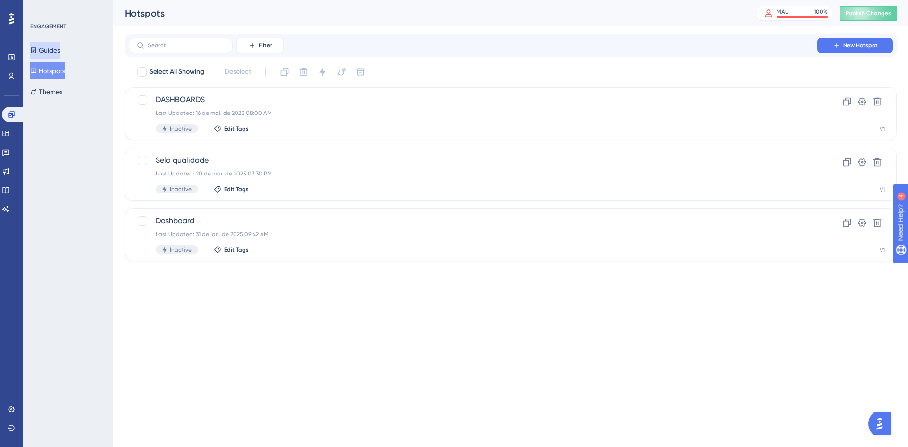
click at [60, 52] on button "Guides" at bounding box center [45, 50] width 30 height 17
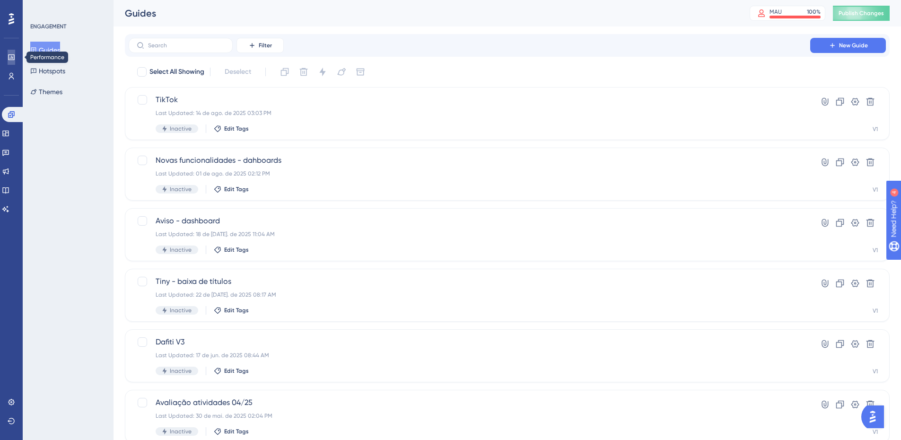
click at [15, 58] on link at bounding box center [12, 57] width 8 height 15
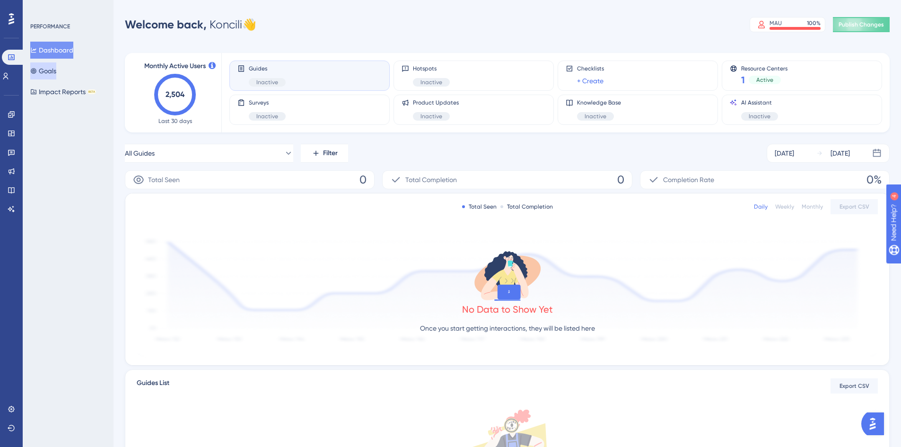
click at [56, 73] on button "Goals" at bounding box center [43, 70] width 26 height 17
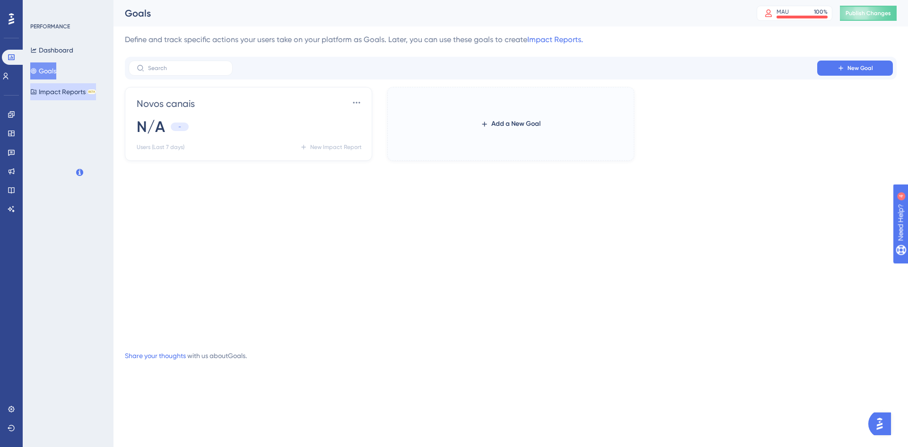
click at [73, 95] on button "Impact Reports BETA" at bounding box center [63, 91] width 66 height 17
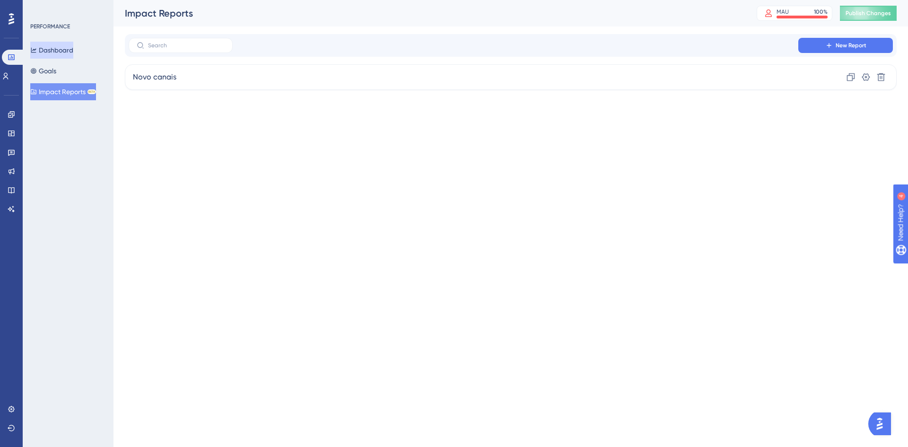
click at [60, 47] on button "Dashboard" at bounding box center [51, 50] width 43 height 17
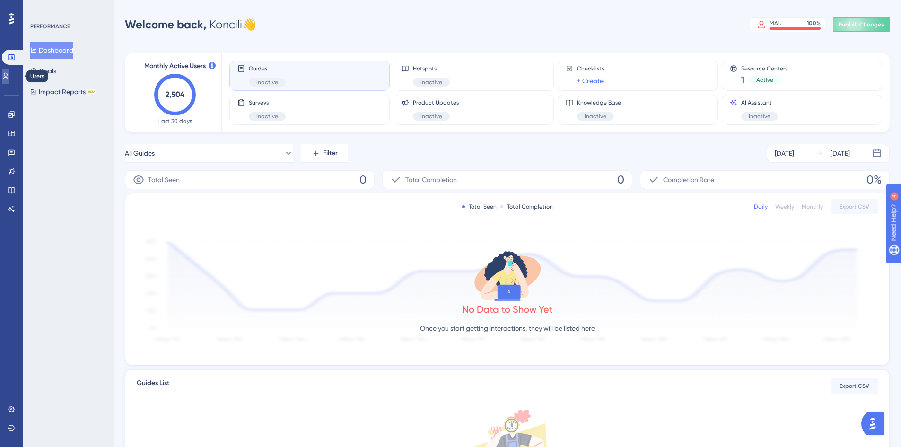
click at [9, 80] on link at bounding box center [6, 76] width 8 height 15
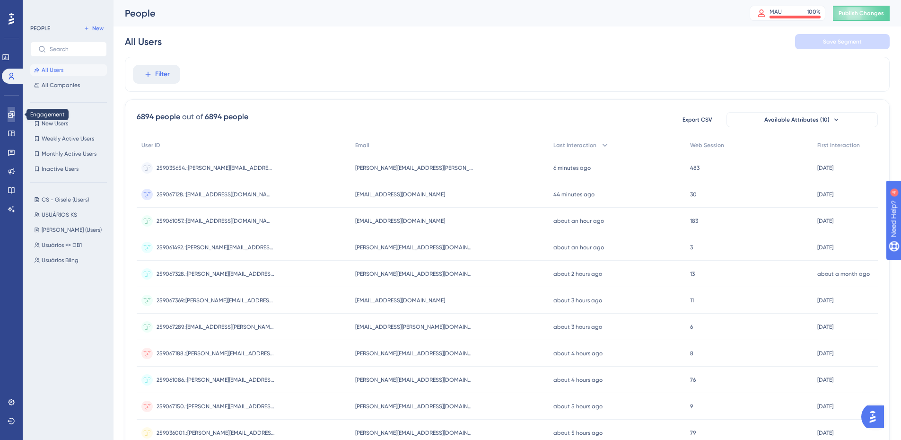
click at [15, 109] on link at bounding box center [12, 114] width 8 height 15
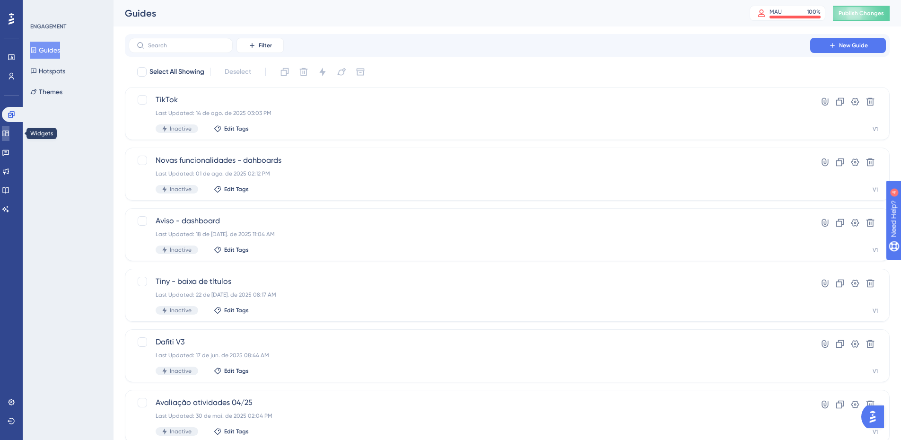
click at [9, 137] on link at bounding box center [6, 133] width 8 height 15
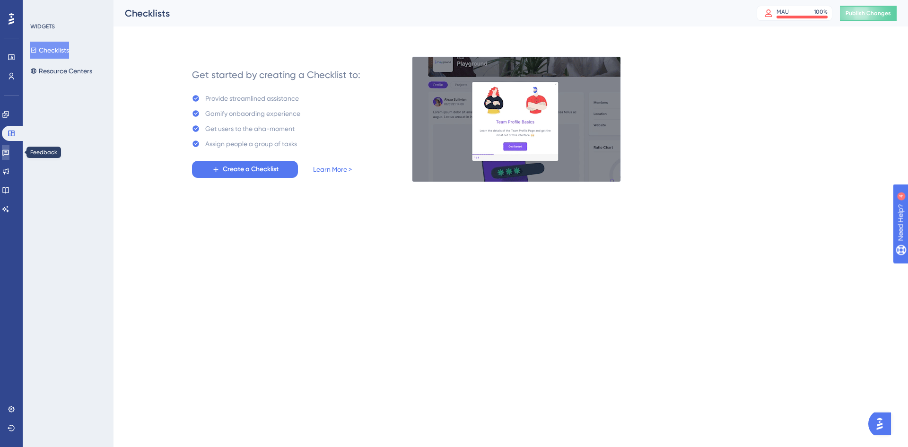
click at [9, 150] on icon at bounding box center [5, 153] width 7 height 6
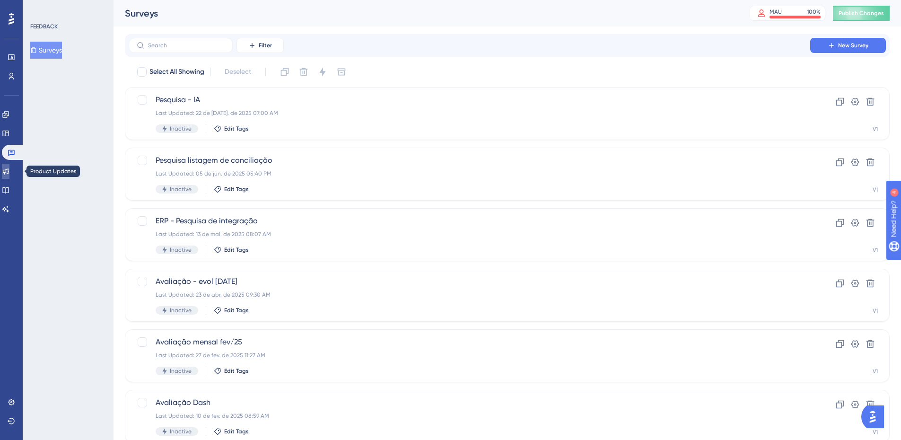
click at [9, 171] on icon at bounding box center [6, 171] width 8 height 8
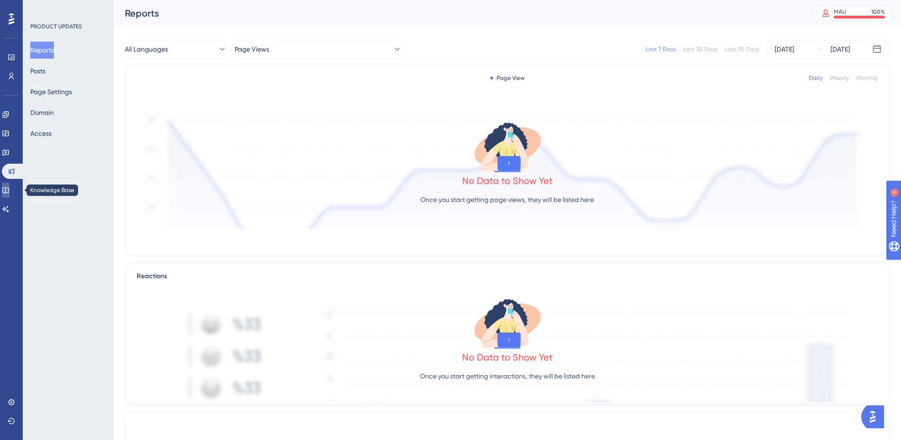
click at [9, 183] on link at bounding box center [6, 190] width 8 height 15
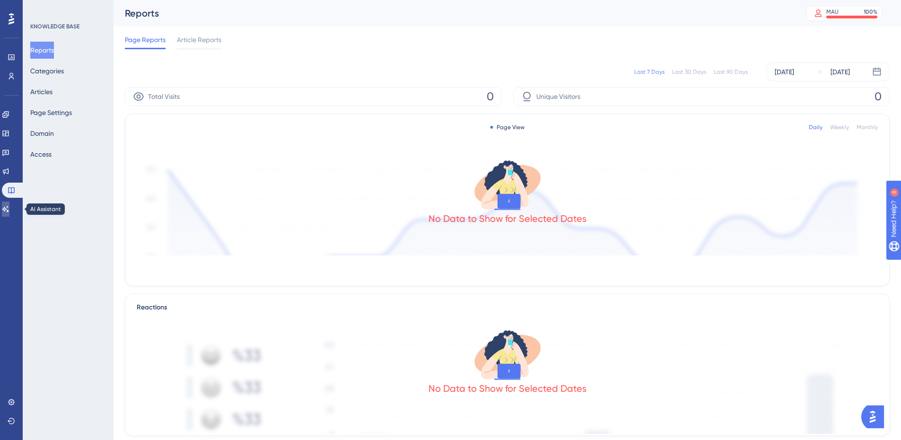
click at [9, 214] on link at bounding box center [6, 208] width 8 height 15
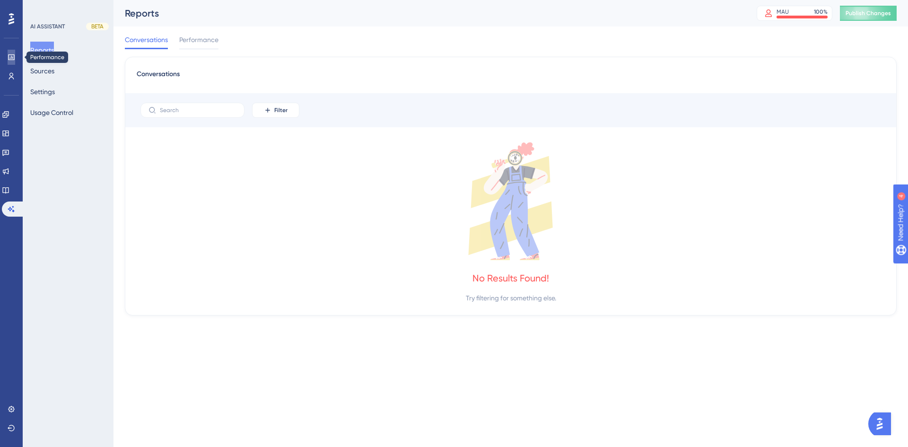
click at [15, 54] on link at bounding box center [12, 57] width 8 height 15
